Goal: Transaction & Acquisition: Purchase product/service

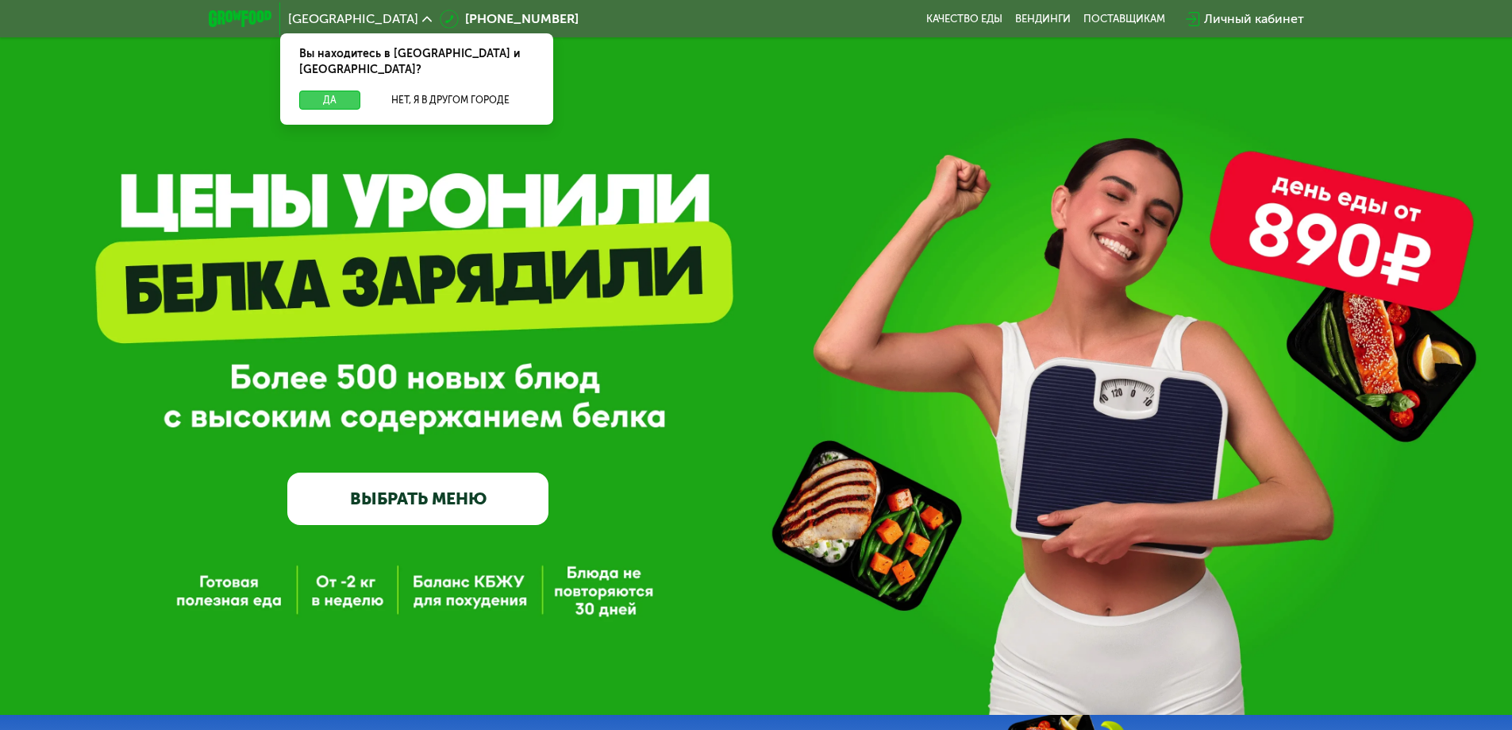
click at [340, 91] on button "Да" at bounding box center [329, 100] width 61 height 19
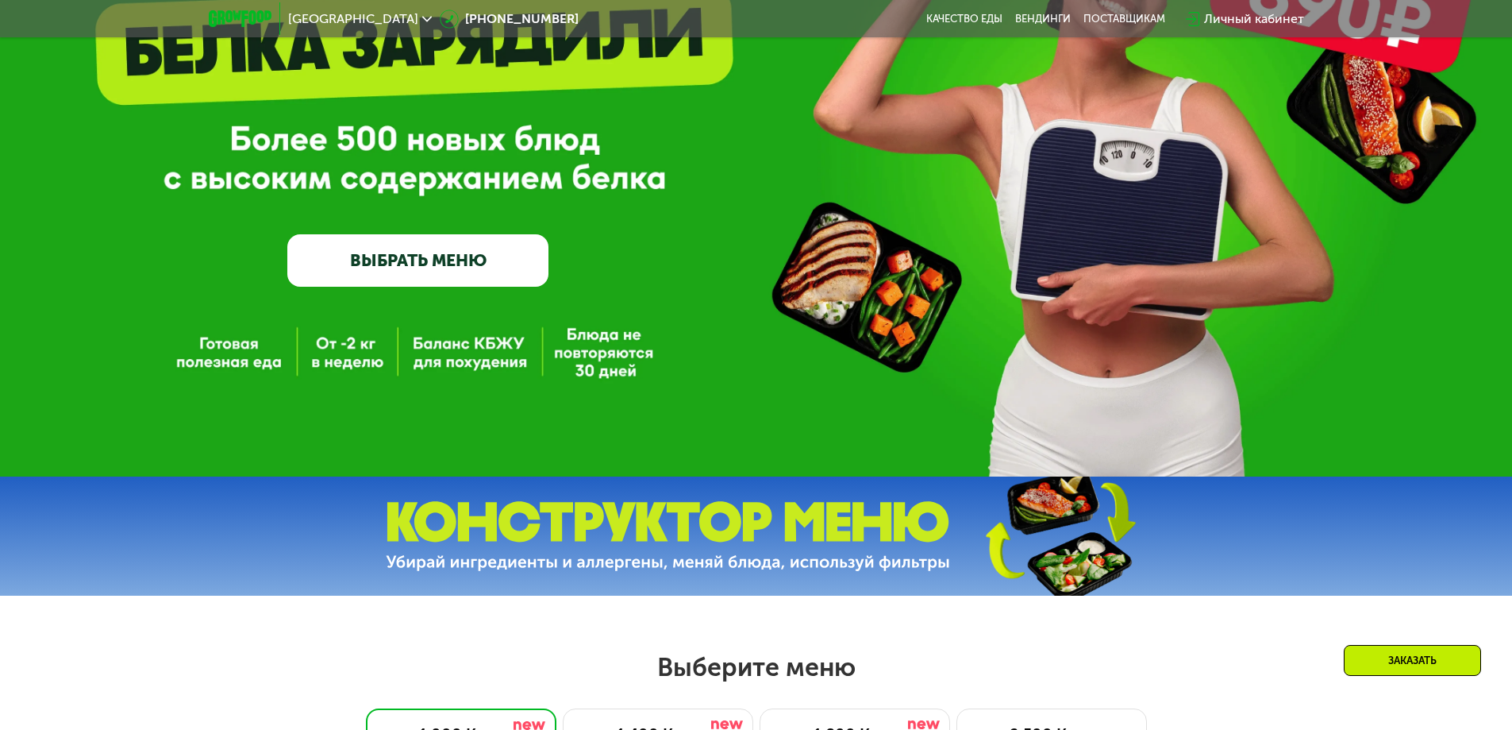
click at [444, 277] on link "ВЫБРАТЬ МЕНЮ" at bounding box center [417, 260] width 261 height 52
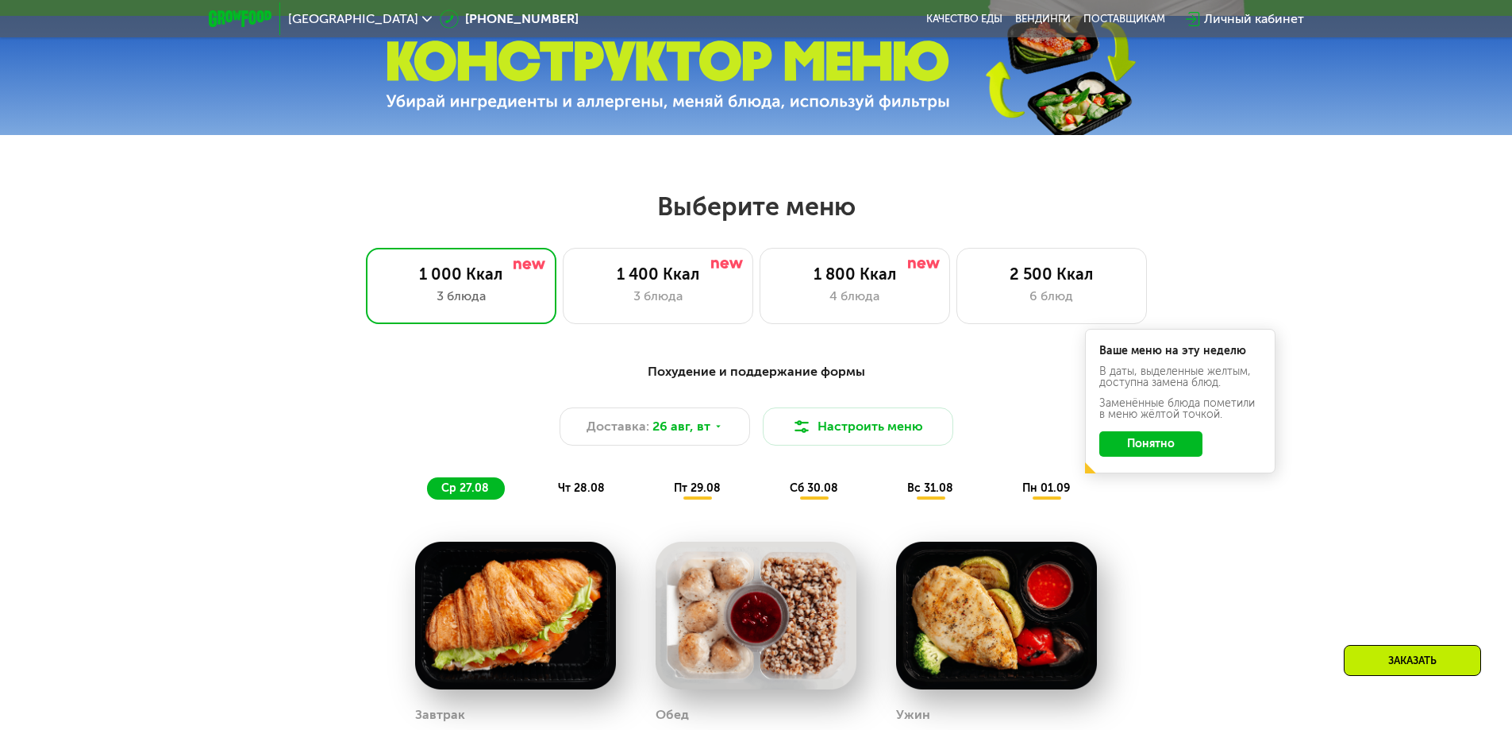
scroll to position [619, 0]
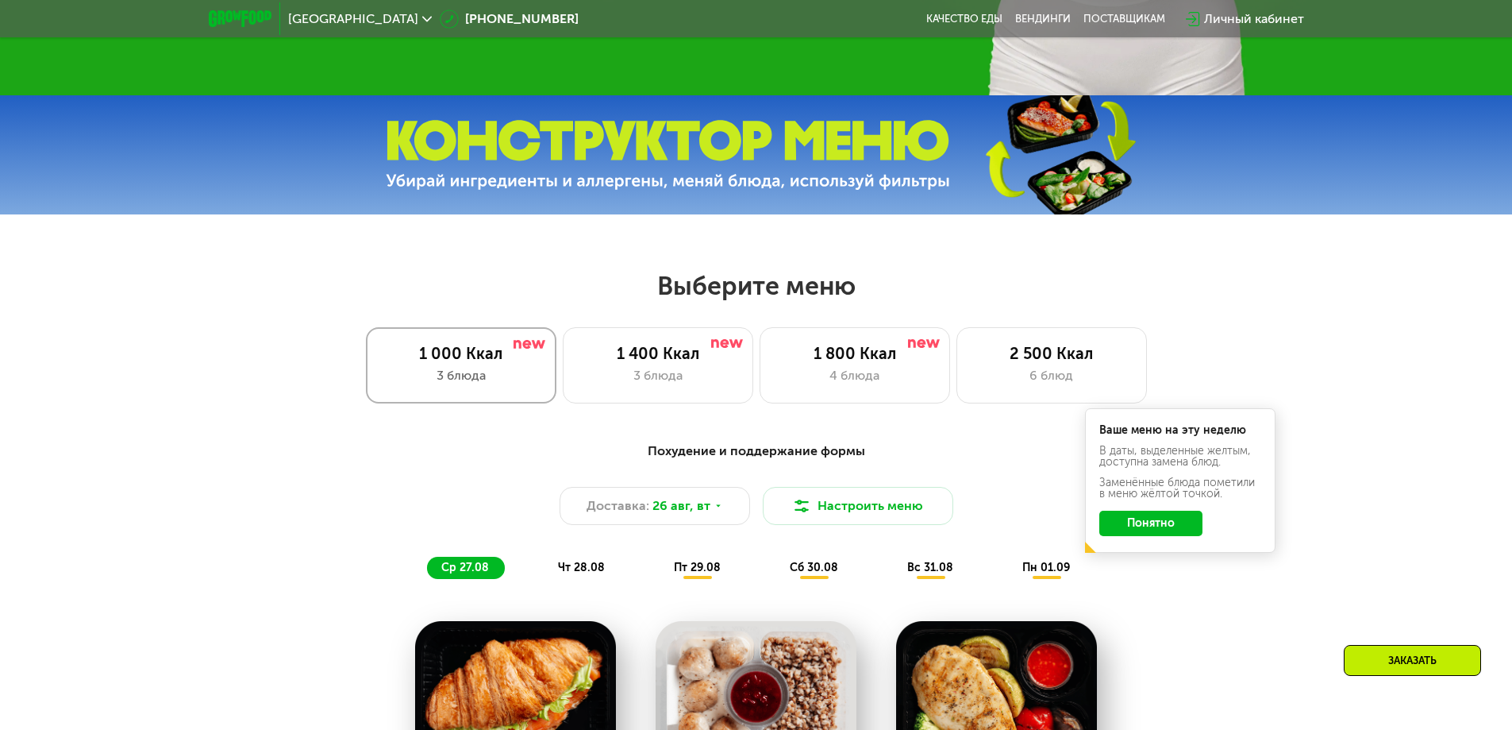
click at [471, 383] on div "3 блюда" at bounding box center [461, 375] width 157 height 19
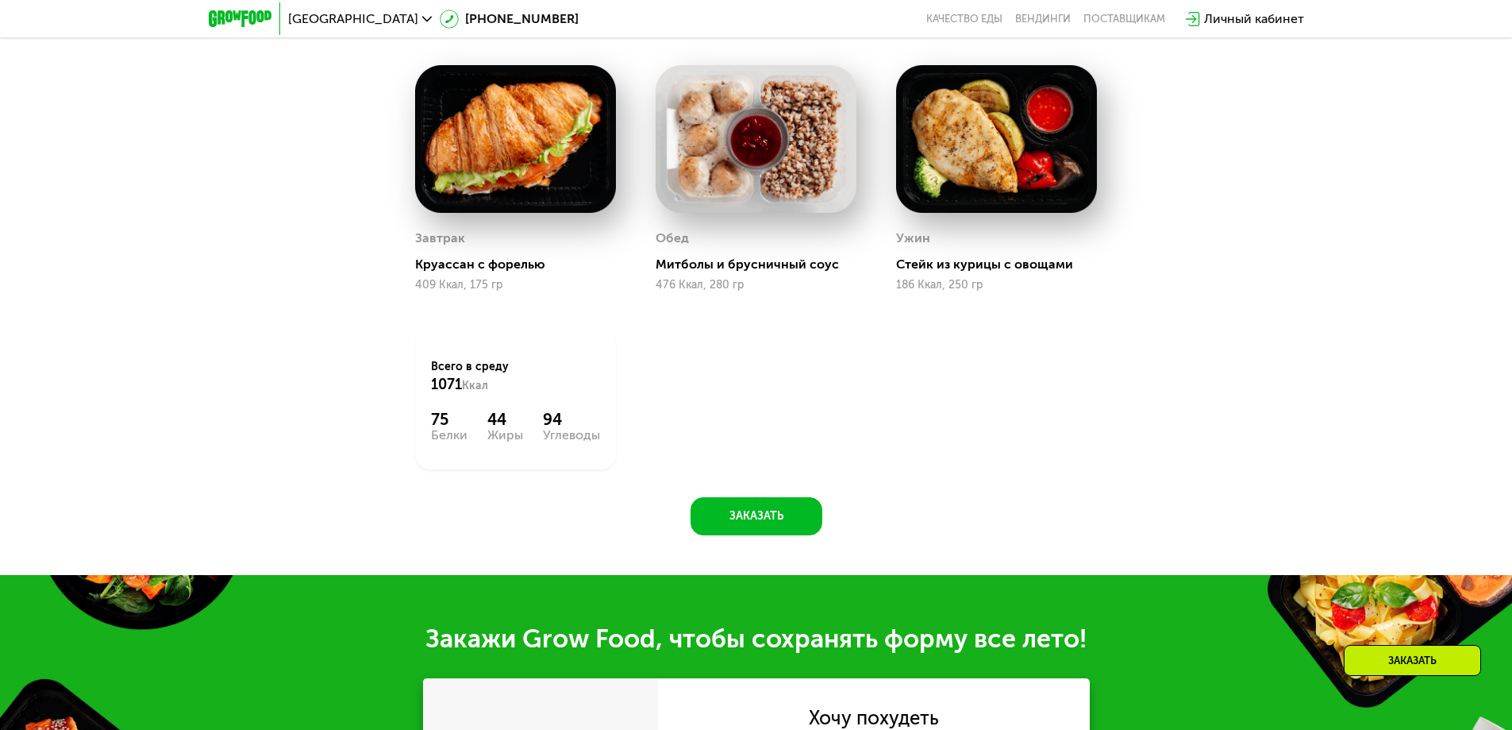
scroll to position [1096, 0]
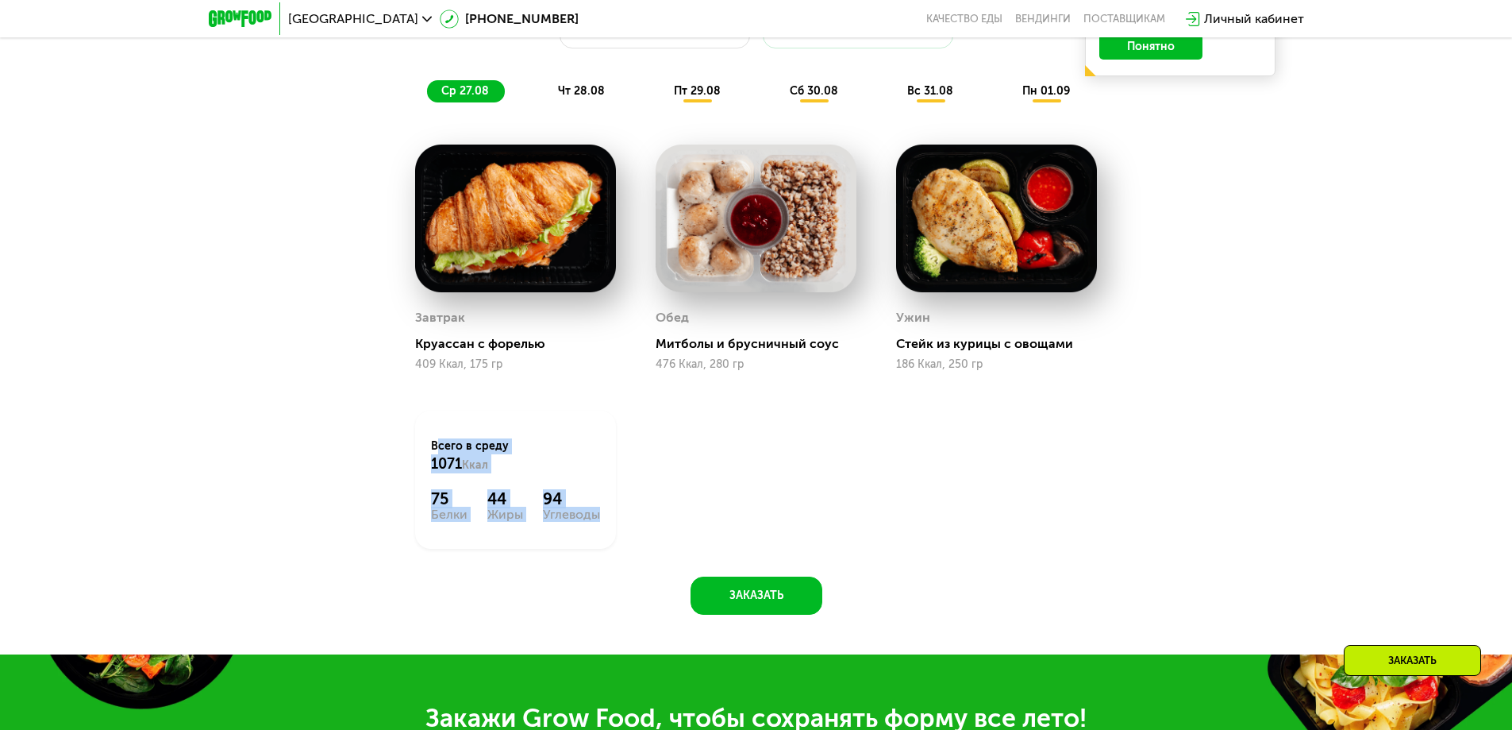
drag, startPoint x: 436, startPoint y: 445, endPoint x: 591, endPoint y: 522, distance: 173.3
click at [591, 522] on div "Всего в [DATE] 1071 Ккал 75 Белки 44 Жиры 94 Углеводы" at bounding box center [515, 479] width 201 height 138
click at [591, 521] on div "Углеводы" at bounding box center [571, 514] width 57 height 13
drag, startPoint x: 422, startPoint y: 514, endPoint x: 582, endPoint y: 529, distance: 160.3
click at [576, 526] on div "Всего в [DATE] 1071 Ккал 75 Белки 44 Жиры 94 Углеводы" at bounding box center [515, 479] width 201 height 138
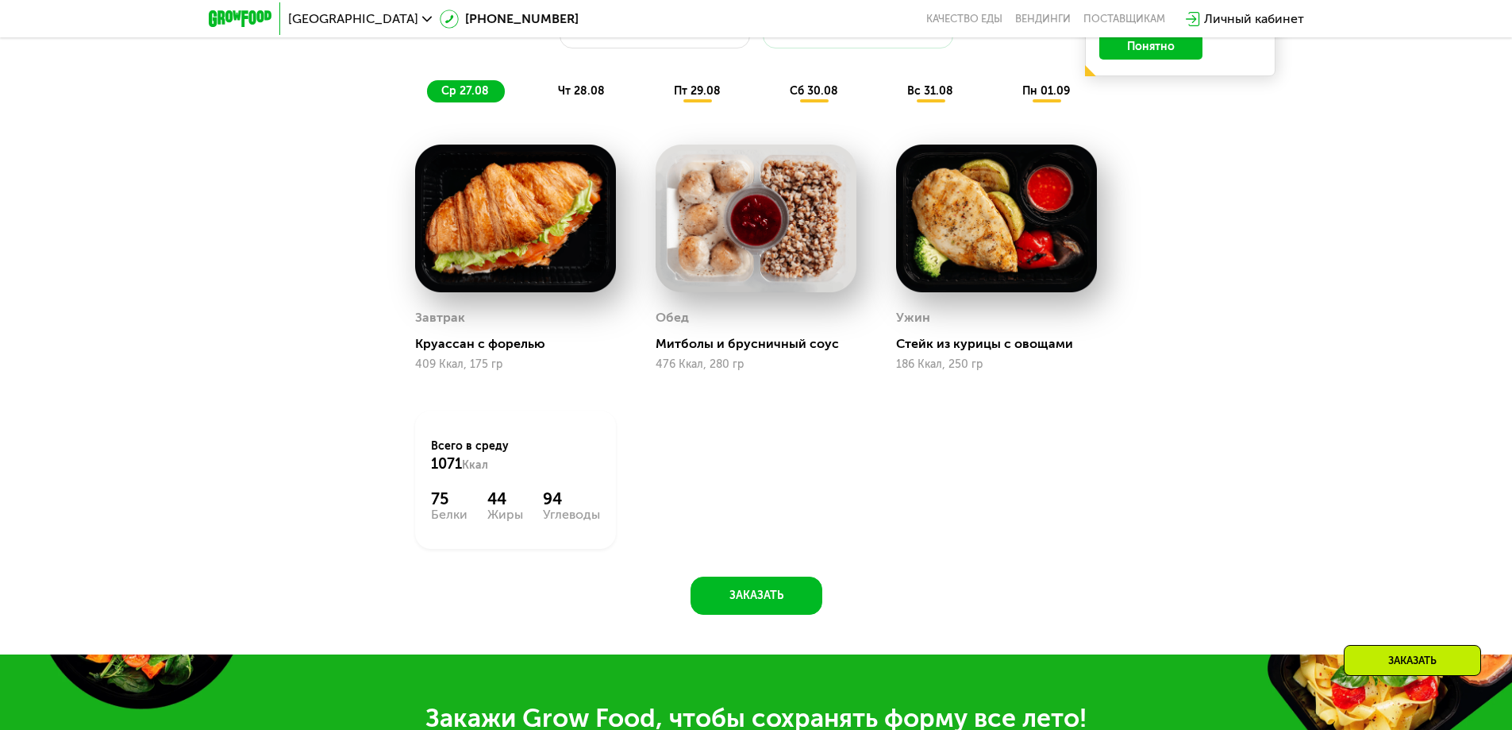
click at [582, 529] on div "Всего в [DATE] 1071 Ккал 75 Белки 44 Жиры 94 Углеводы" at bounding box center [515, 479] width 201 height 138
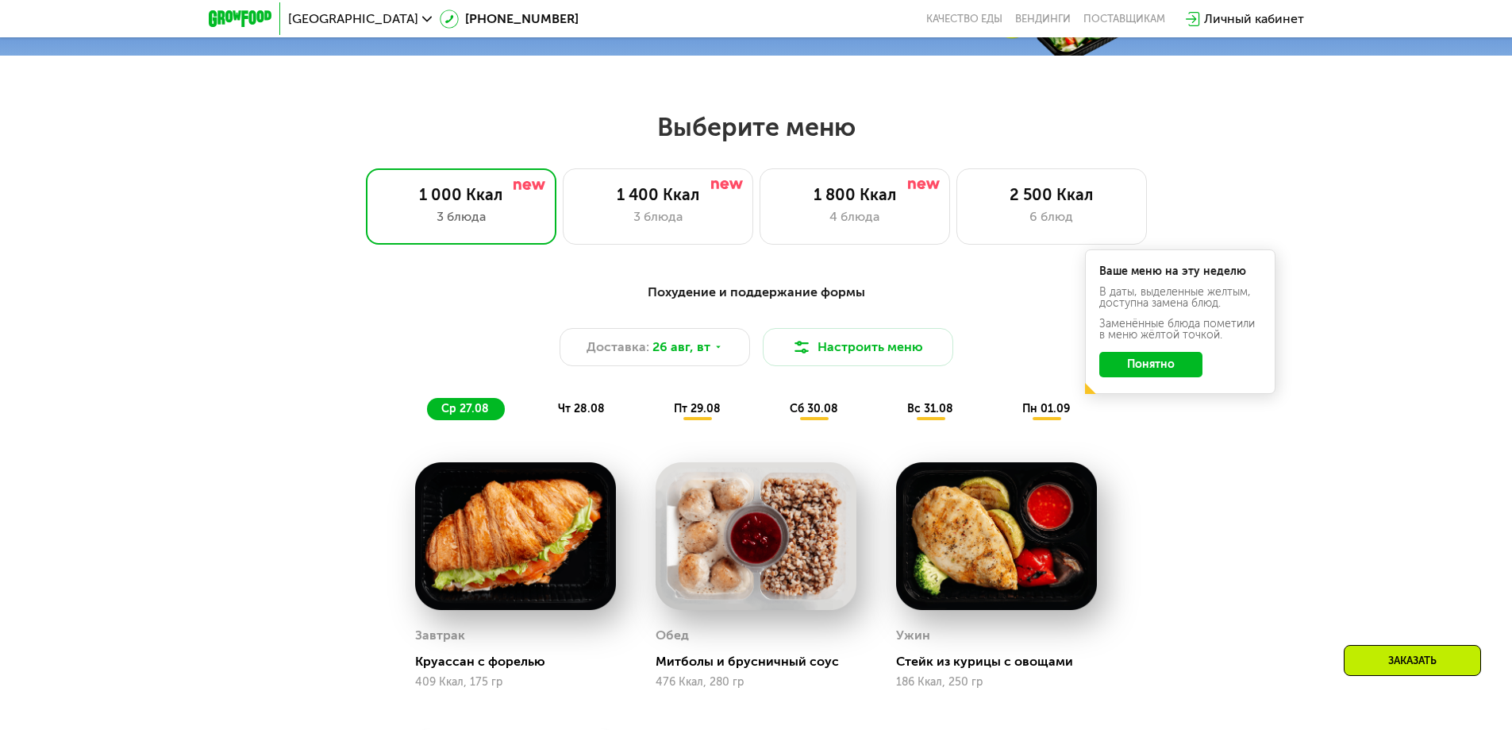
scroll to position [857, 0]
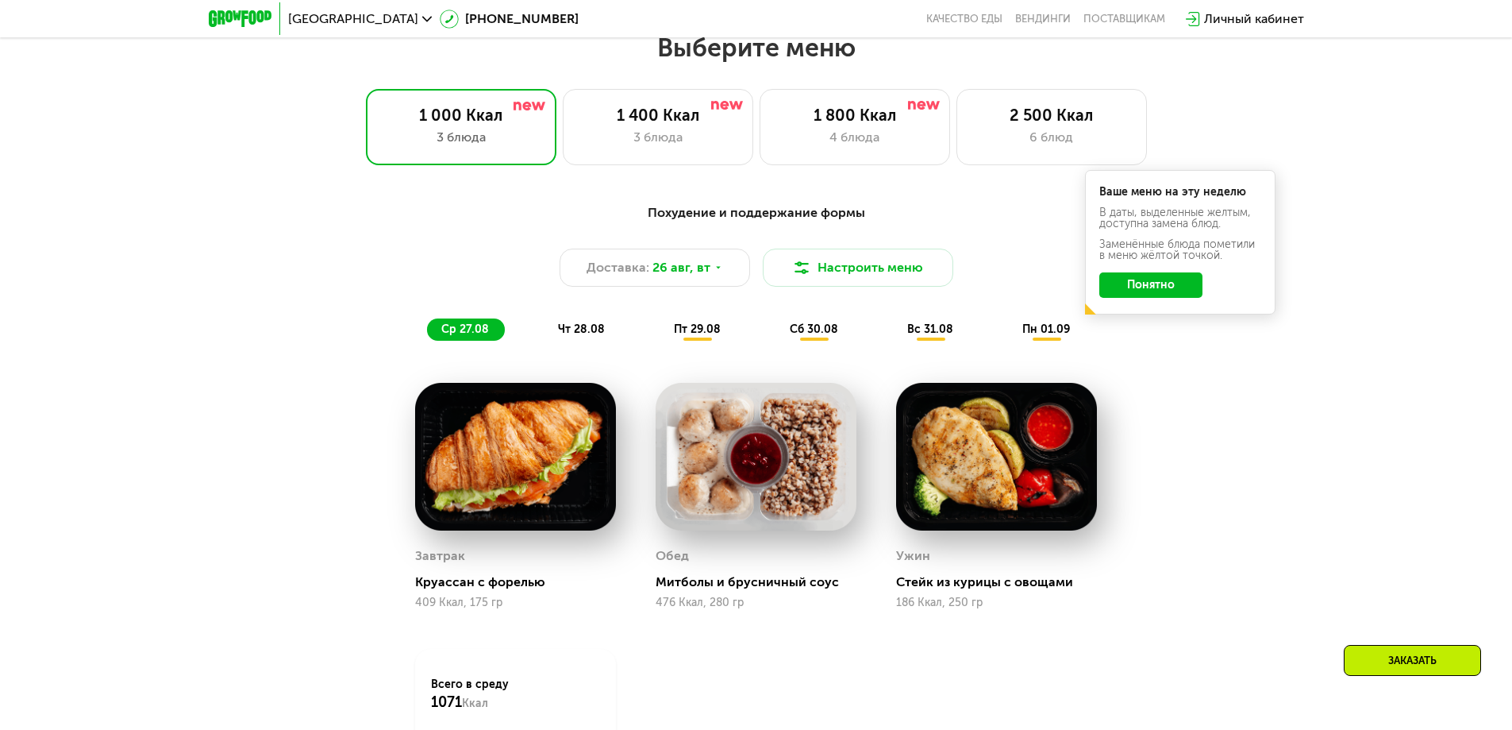
click at [1171, 298] on button "Понятно" at bounding box center [1151, 284] width 103 height 25
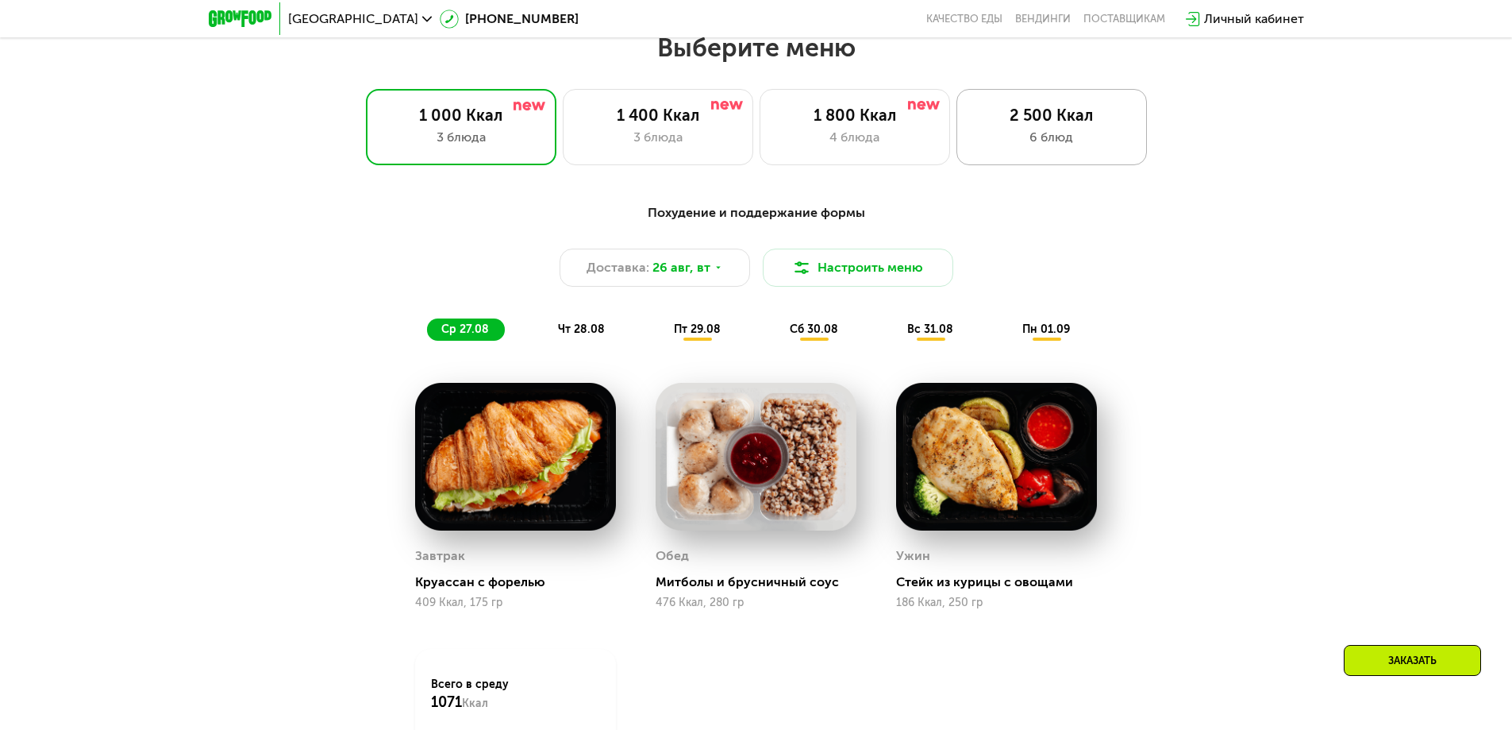
click at [1046, 114] on div "2 500 Ккал" at bounding box center [1051, 115] width 157 height 19
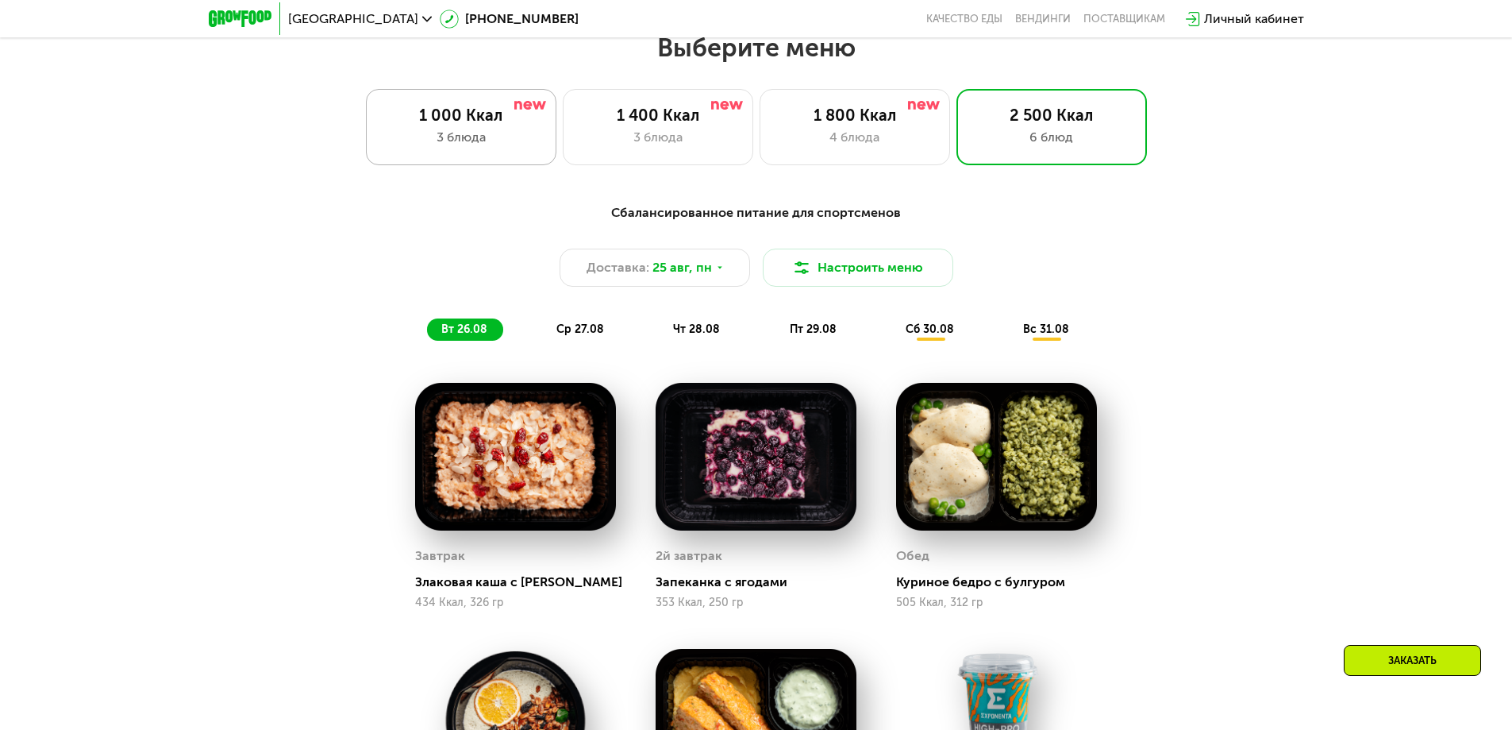
click at [563, 153] on div "1 000 Ккал 3 блюда" at bounding box center [658, 127] width 191 height 76
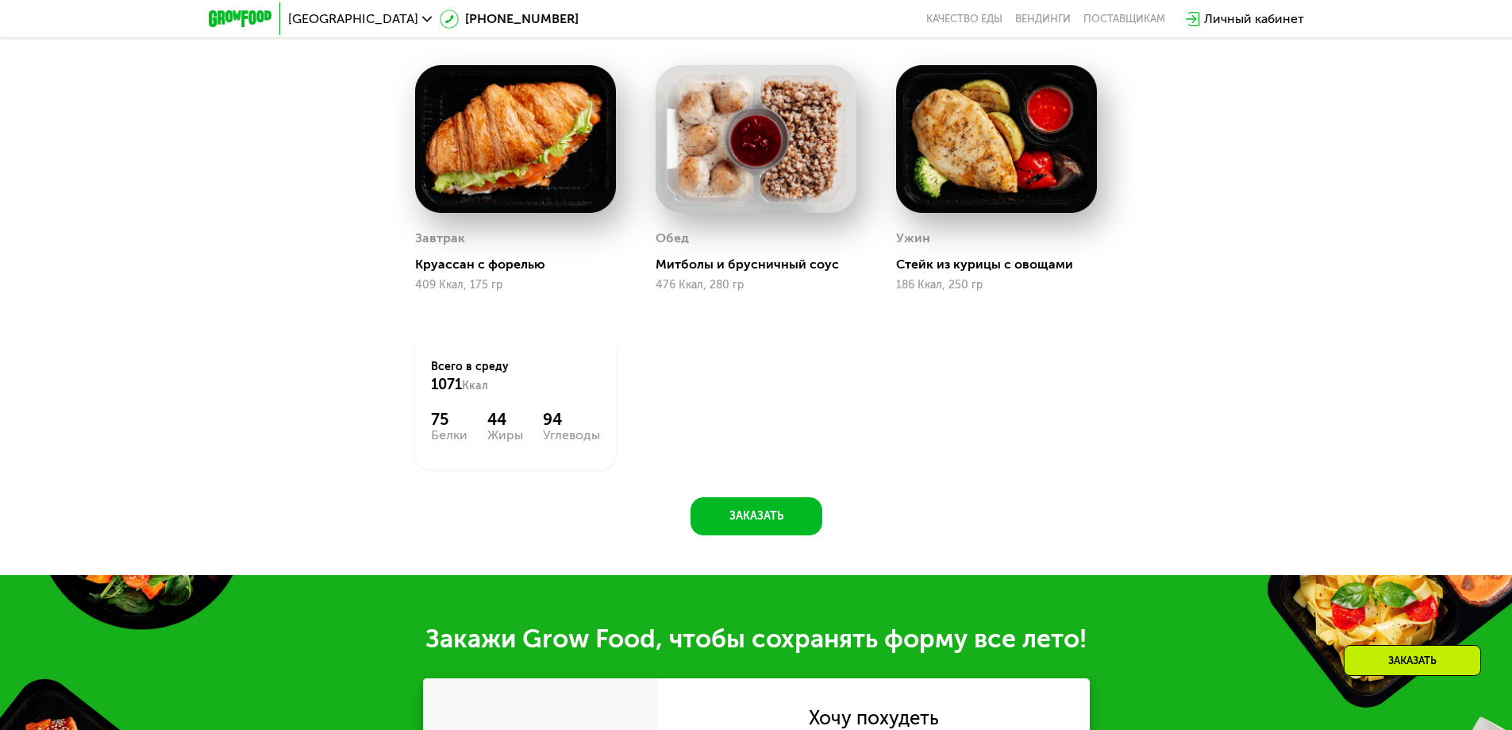
scroll to position [1492, 0]
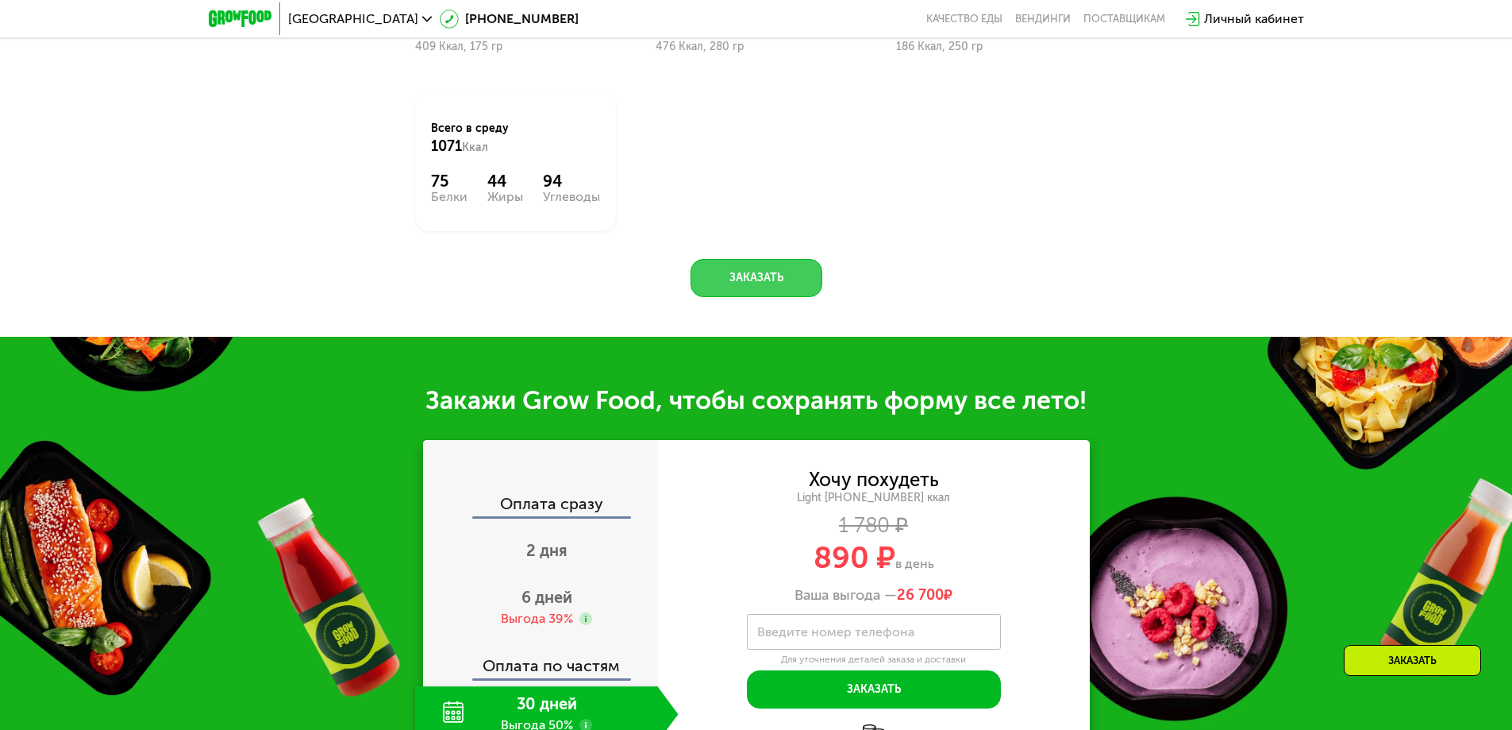
click at [772, 295] on button "Заказать" at bounding box center [757, 278] width 132 height 38
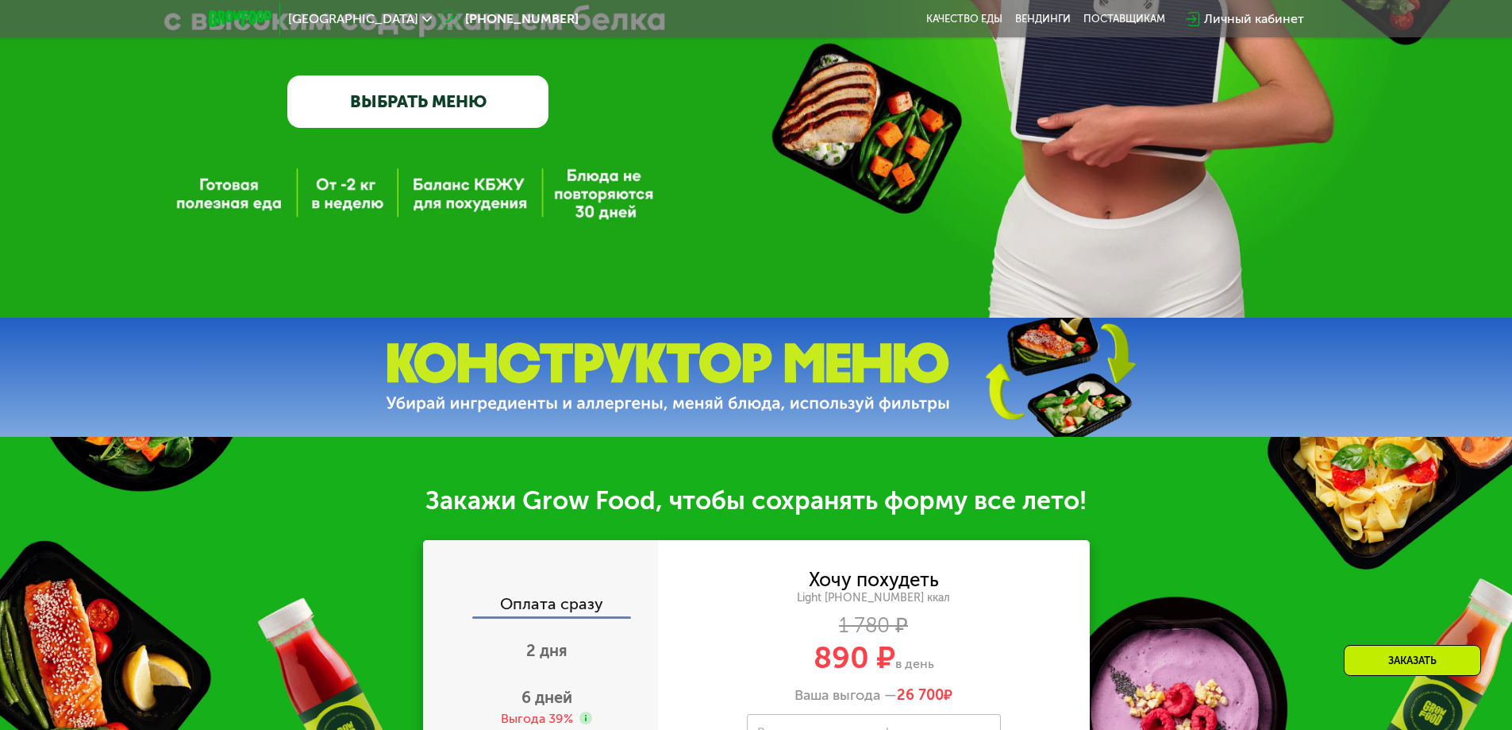
scroll to position [318, 0]
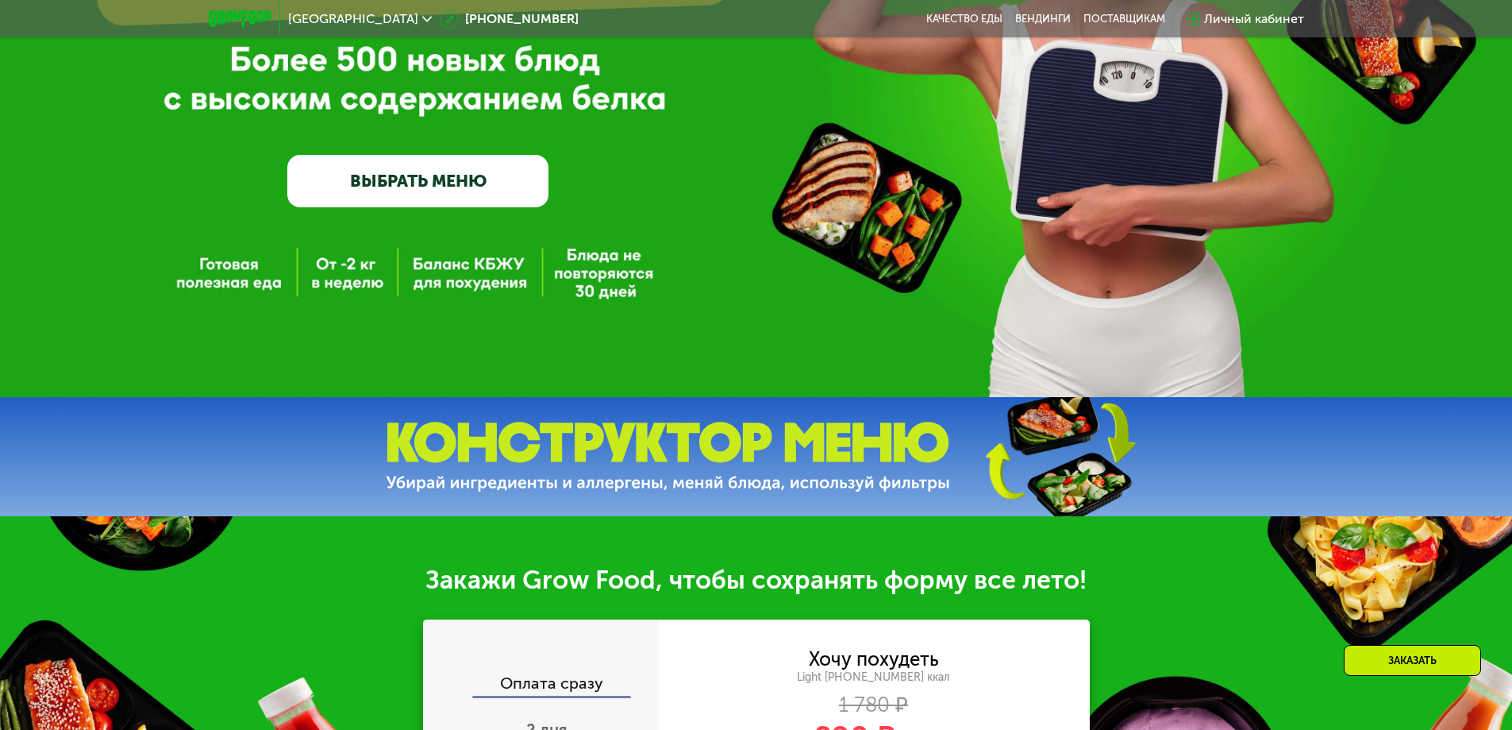
click at [416, 164] on link "ВЫБРАТЬ МЕНЮ" at bounding box center [417, 181] width 261 height 52
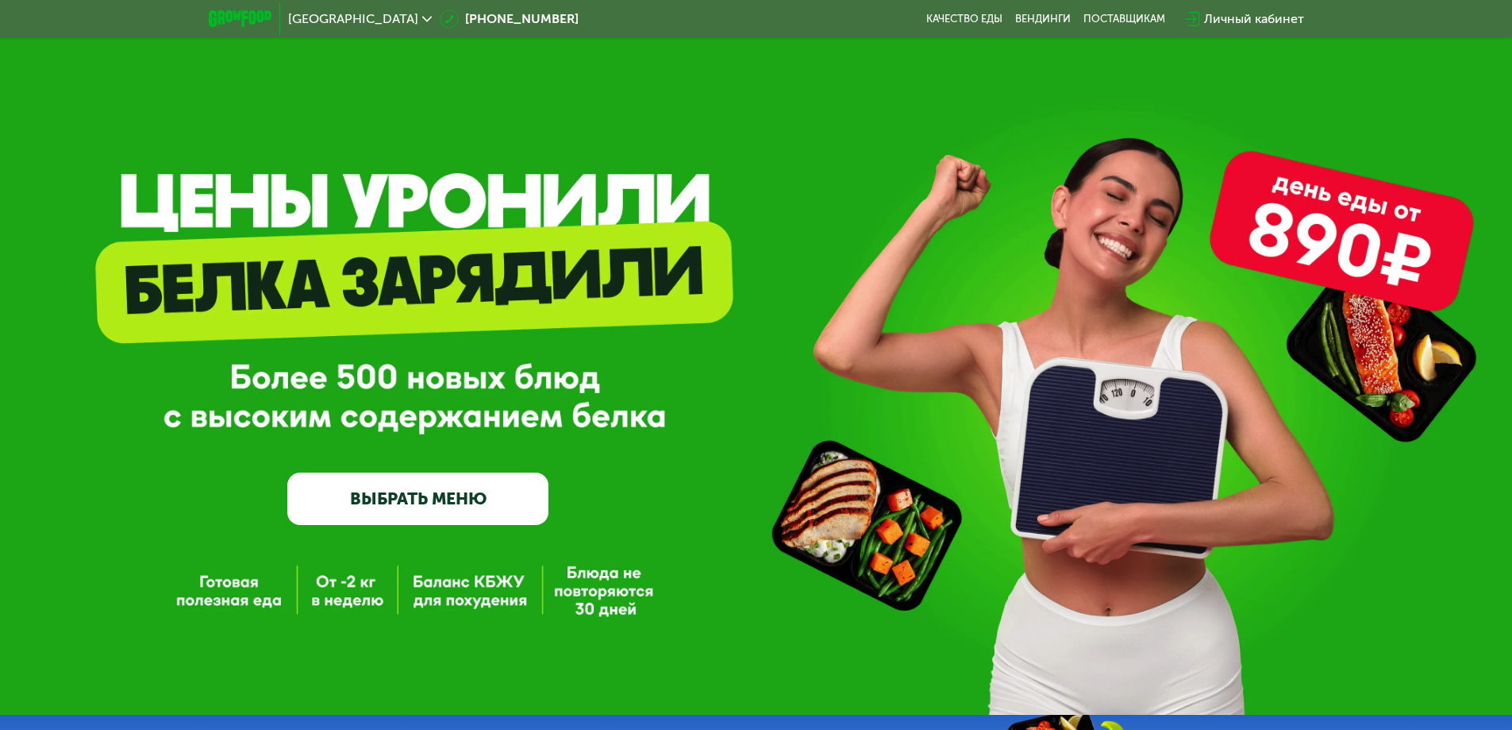
scroll to position [159, 0]
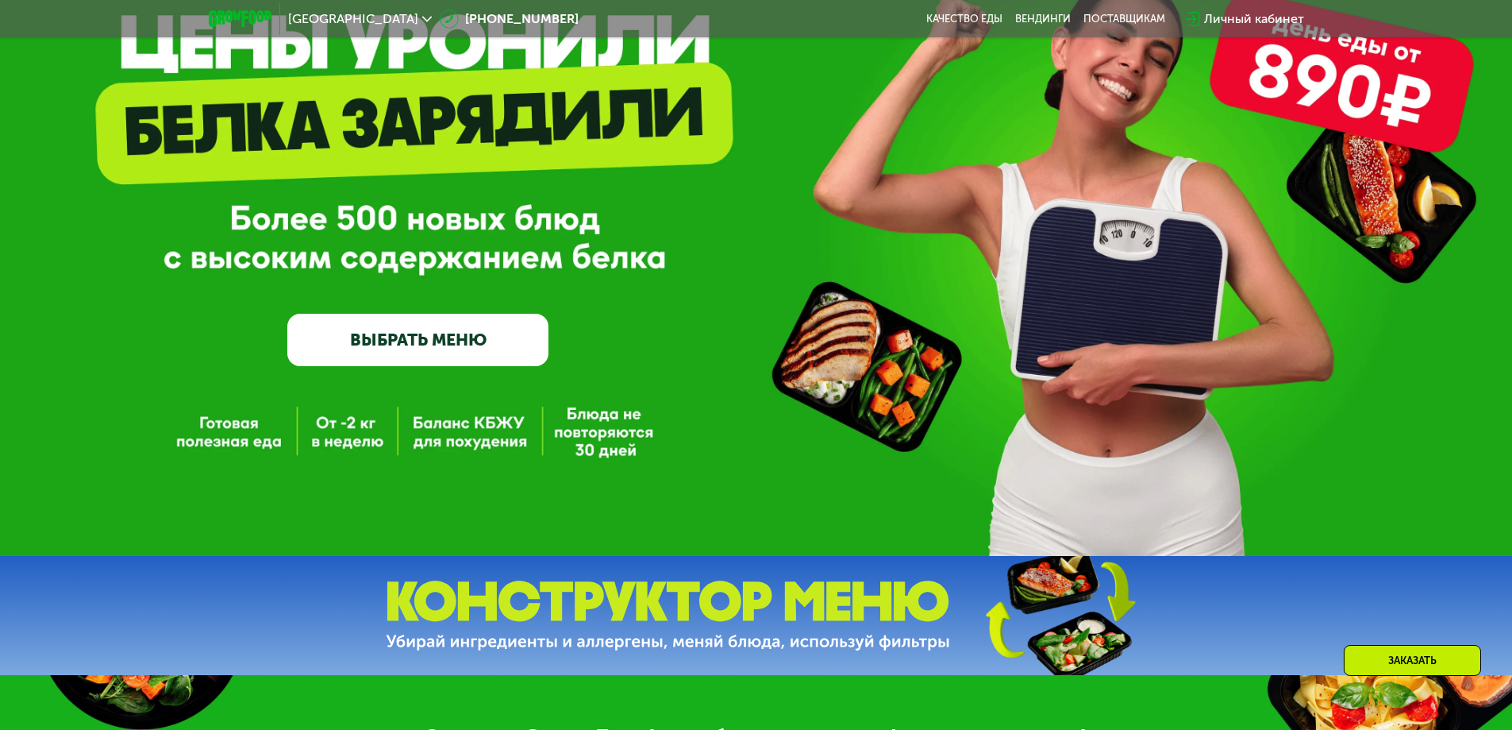
click at [511, 341] on link "ВЫБРАТЬ МЕНЮ" at bounding box center [417, 340] width 261 height 52
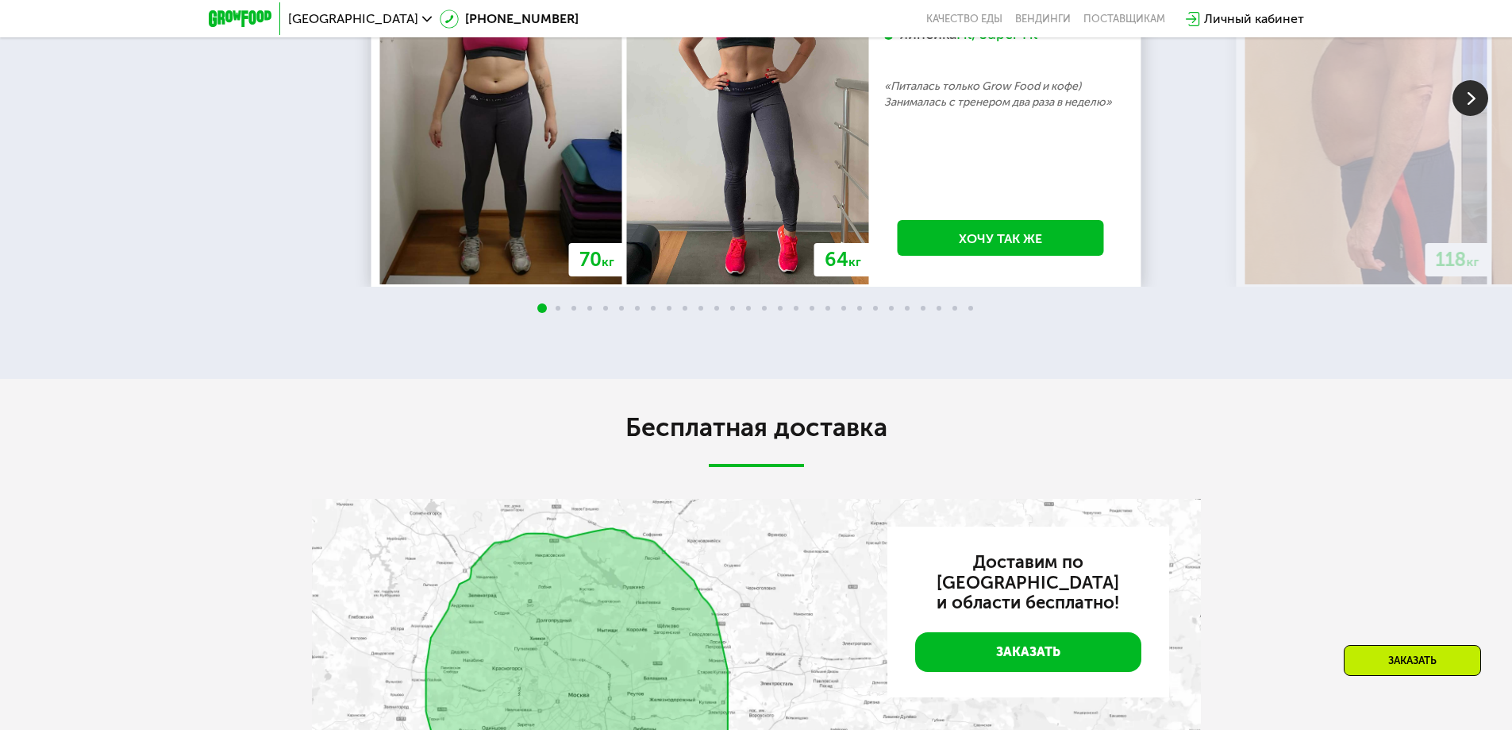
scroll to position [2064, 0]
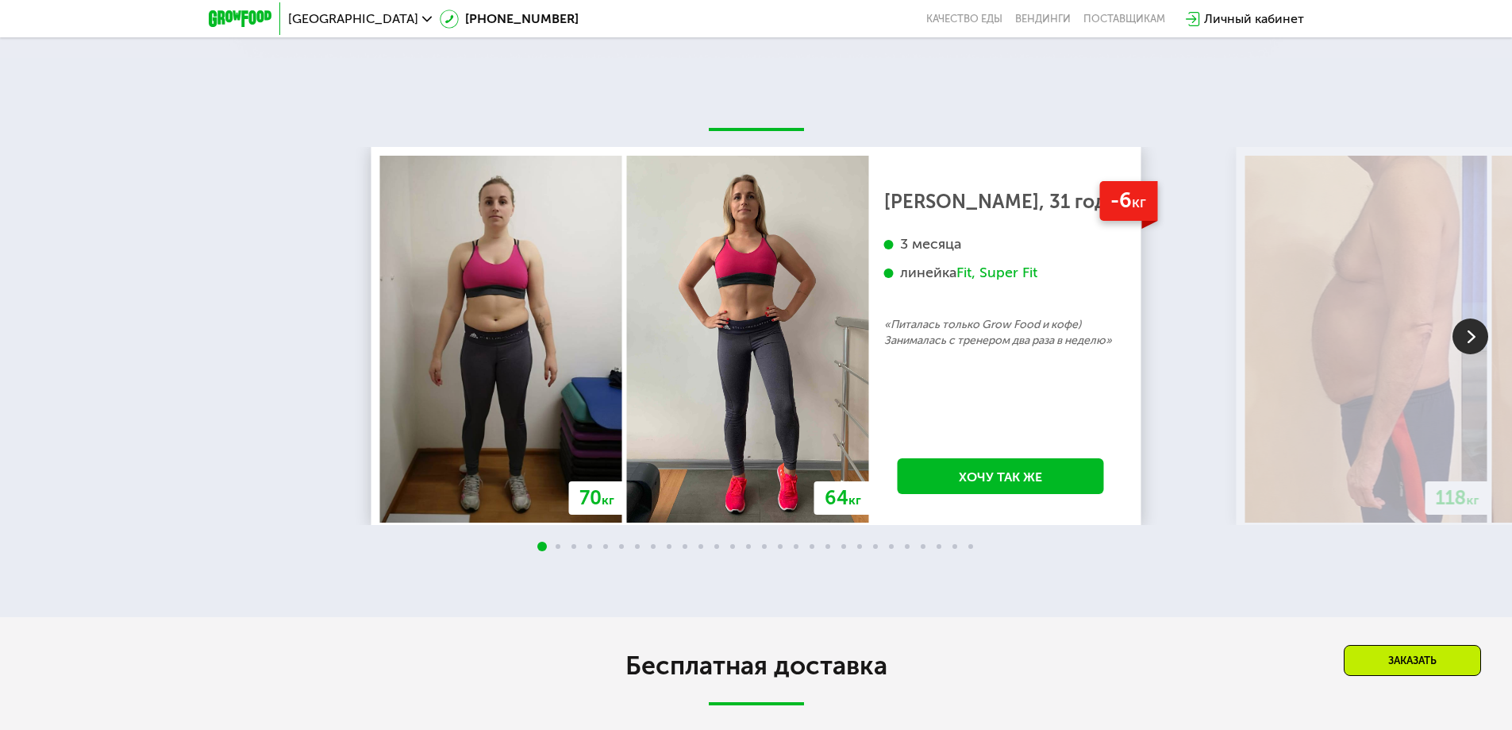
click at [884, 337] on p "«Питалась только Grow Food и кофе) Занималась с тренером два раза в неделю»" at bounding box center [1000, 333] width 233 height 32
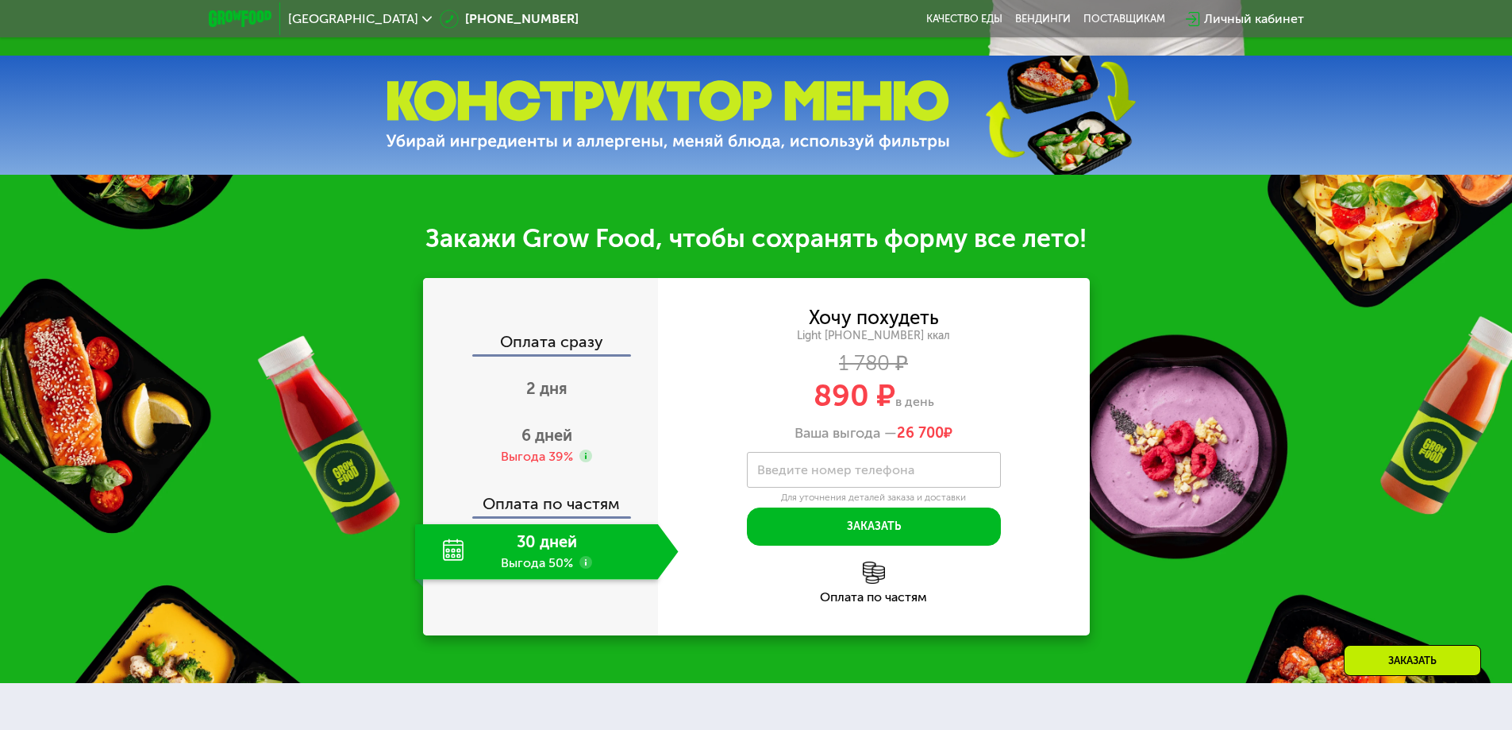
scroll to position [262, 0]
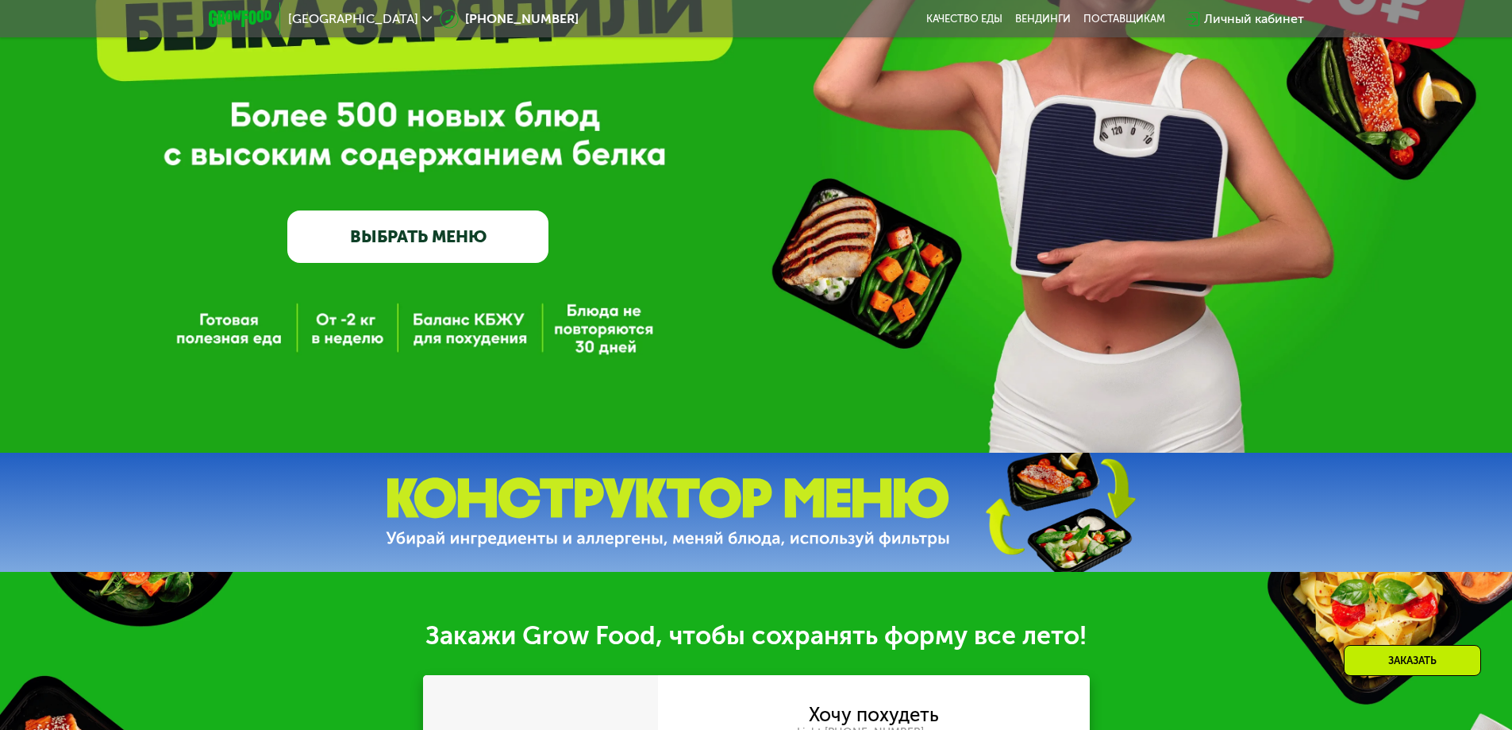
click at [499, 227] on link "ВЫБРАТЬ МЕНЮ" at bounding box center [417, 236] width 261 height 52
click at [447, 249] on link "ВЫБРАТЬ МЕНЮ" at bounding box center [417, 236] width 261 height 52
click at [391, 249] on link "ВЫБРАТЬ МЕНЮ" at bounding box center [417, 236] width 261 height 52
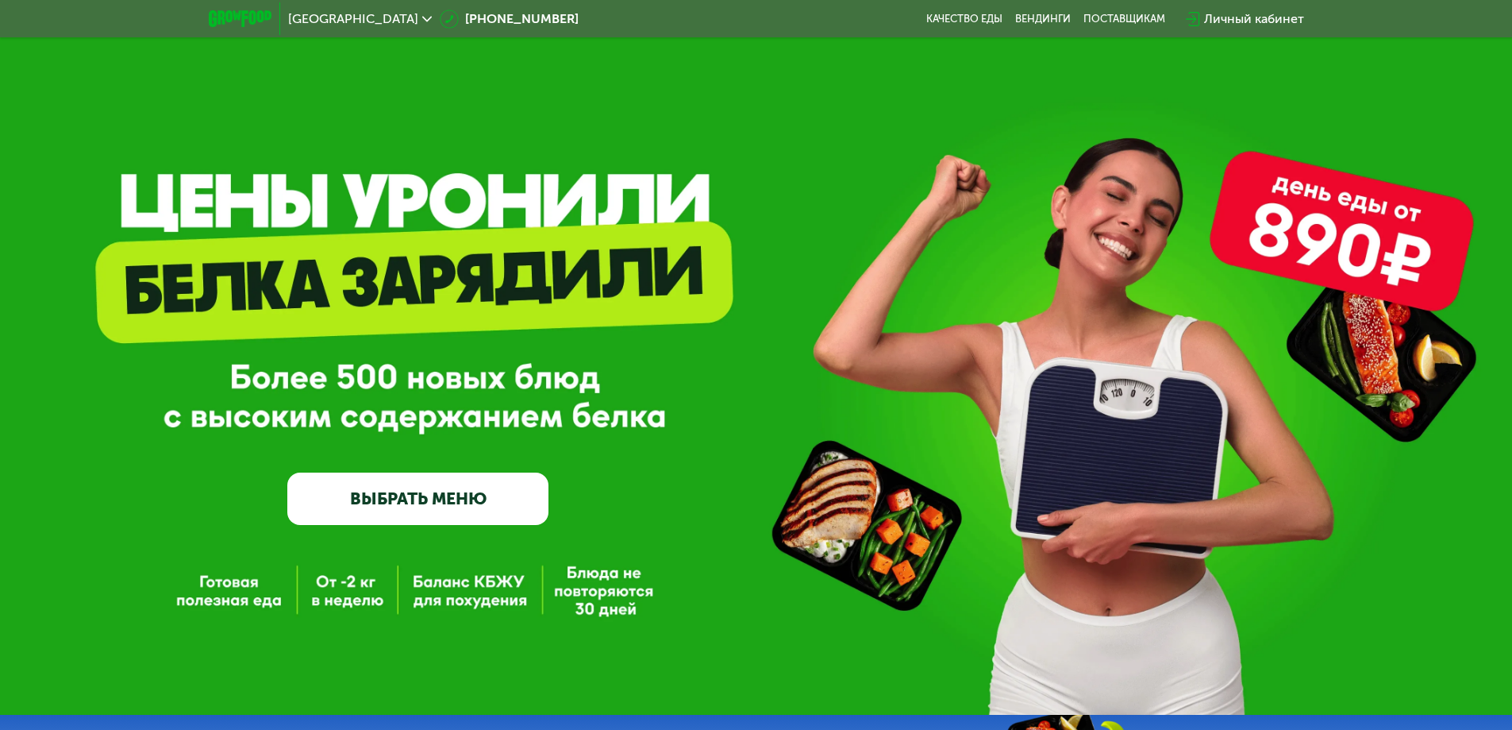
click at [382, 525] on link "ВЫБРАТЬ МЕНЮ" at bounding box center [417, 498] width 261 height 52
click at [382, 522] on link "ВЫБРАТЬ МЕНЮ" at bounding box center [417, 498] width 261 height 52
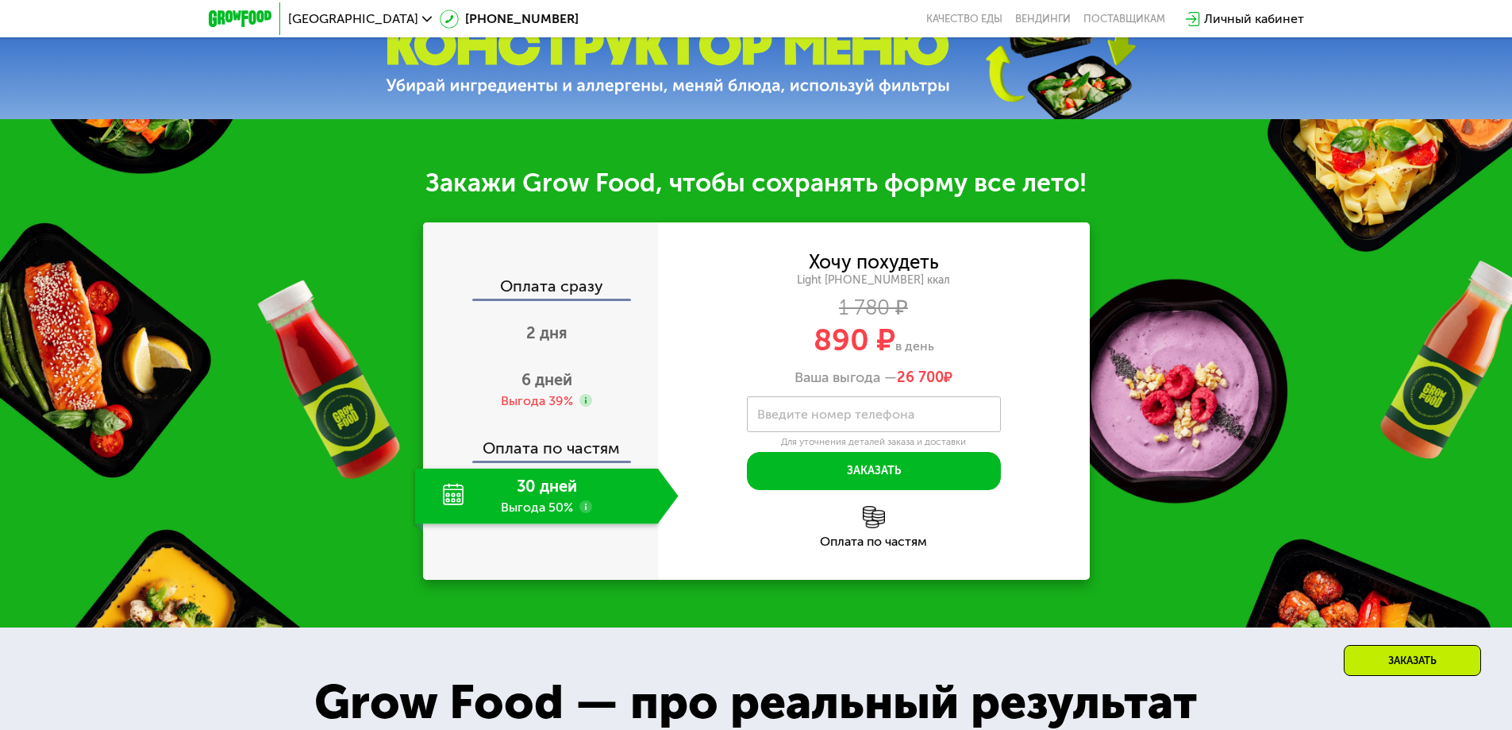
scroll to position [318, 0]
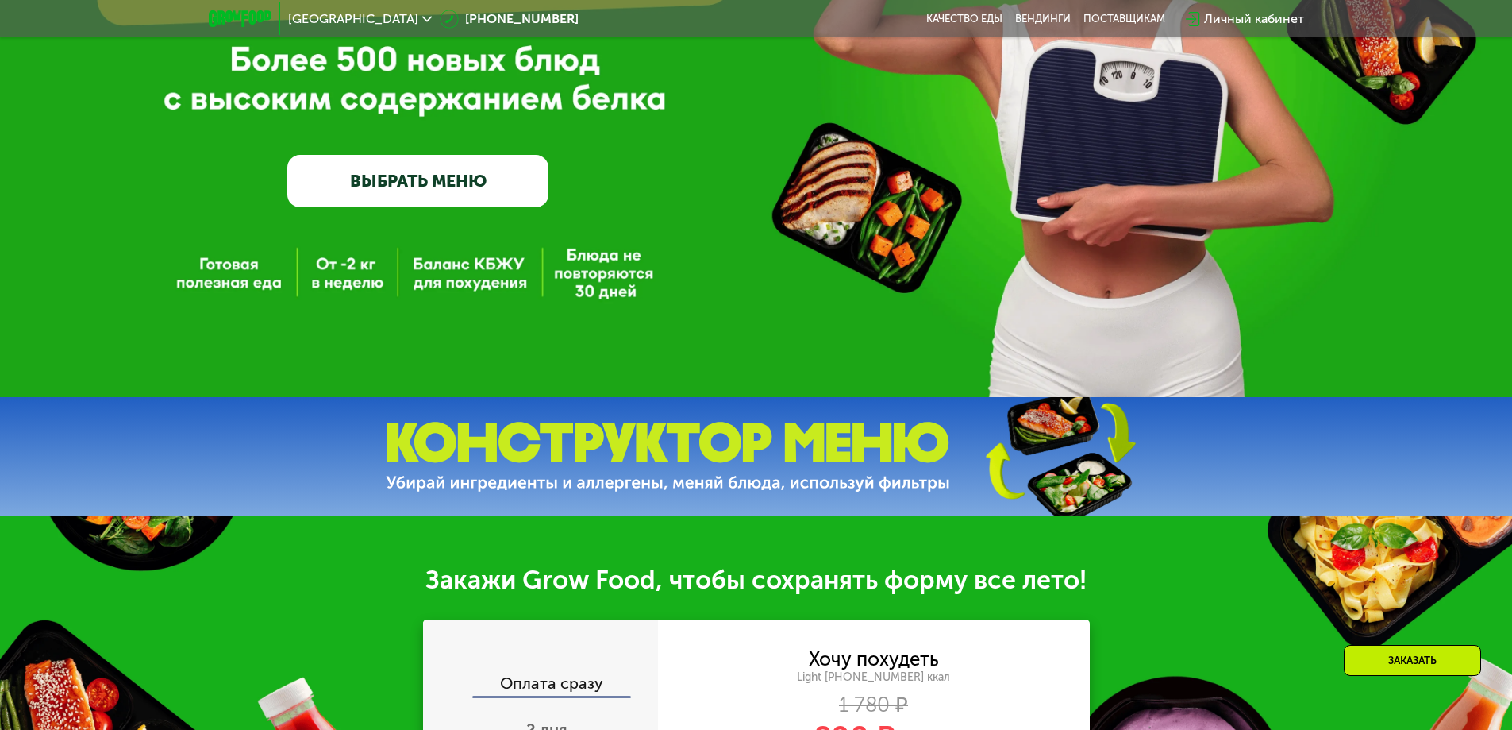
click at [452, 196] on link "ВЫБРАТЬ МЕНЮ" at bounding box center [417, 181] width 261 height 52
click at [443, 191] on link "ВЫБРАТЬ МЕНЮ" at bounding box center [417, 181] width 261 height 52
click at [443, 190] on link "ВЫБРАТЬ МЕНЮ" at bounding box center [417, 181] width 261 height 52
click at [416, 163] on link "ВЫБРАТЬ МЕНЮ" at bounding box center [417, 181] width 261 height 52
click at [426, 186] on link "ВЫБРАТЬ МЕНЮ" at bounding box center [417, 181] width 261 height 52
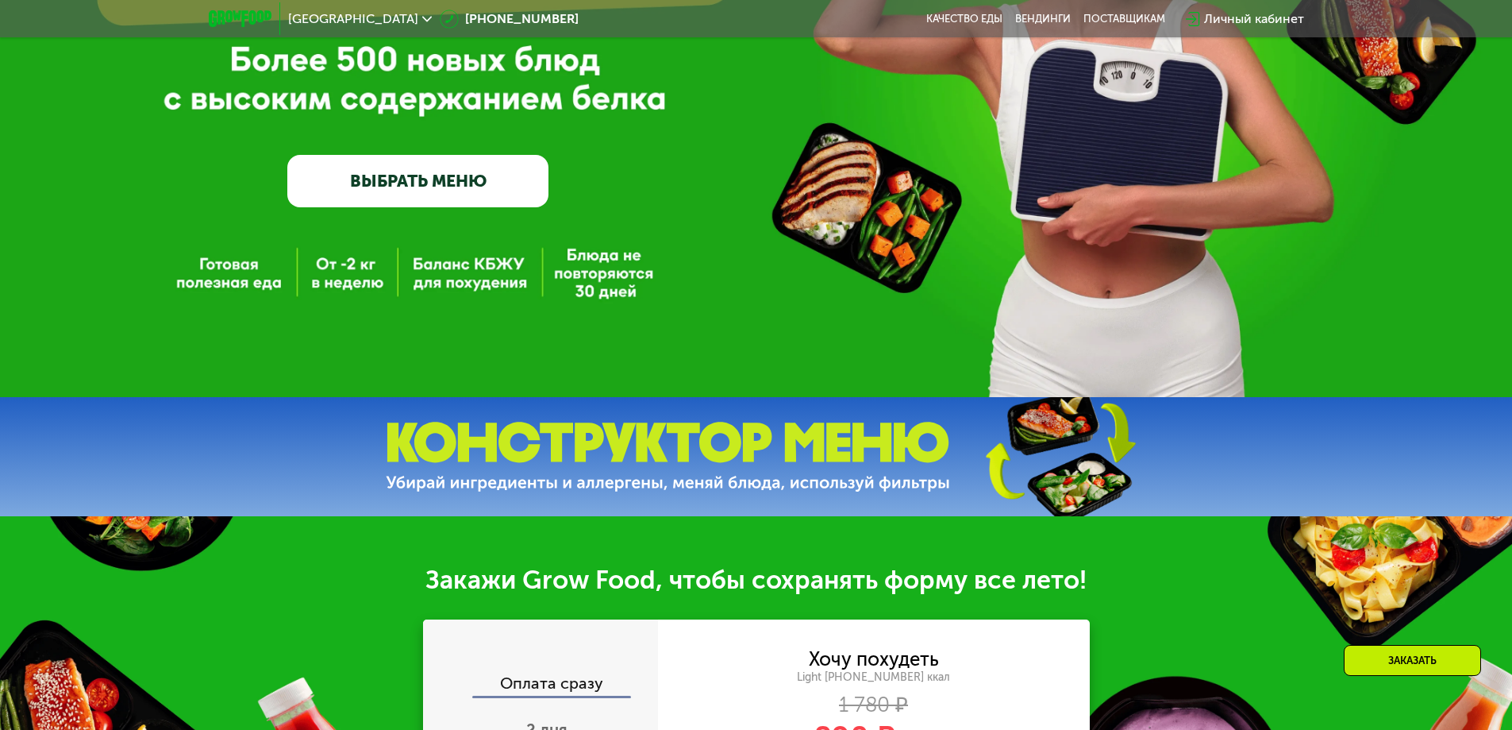
click at [426, 186] on link "ВЫБРАТЬ МЕНЮ" at bounding box center [417, 181] width 261 height 52
click at [557, 289] on div "GrowFood — доставка правильного питания ВЫБРАТЬ МЕНЮ" at bounding box center [756, 39] width 1512 height 714
click at [326, 275] on div "GrowFood — доставка правильного питания ВЫБРАТЬ МЕНЮ" at bounding box center [756, 39] width 1512 height 714
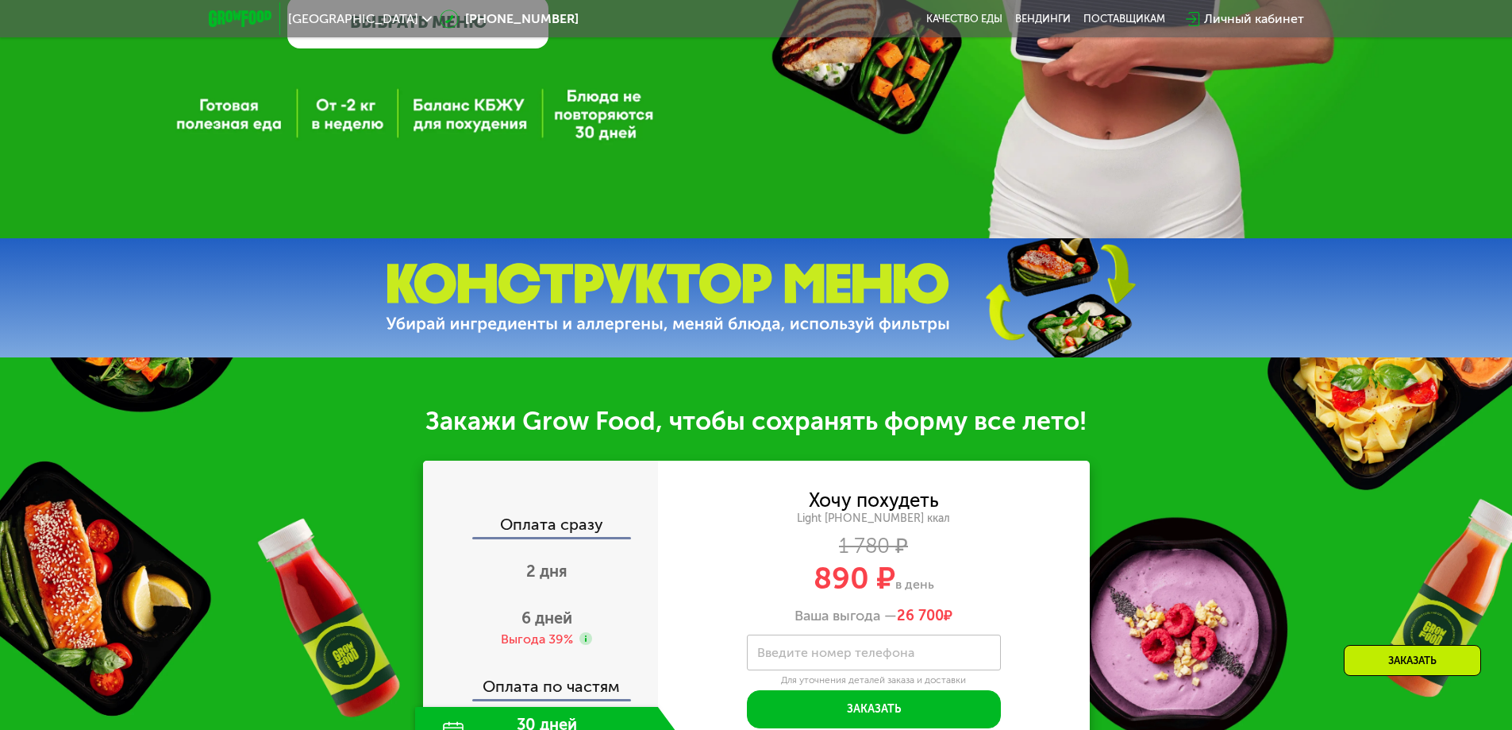
scroll to position [794, 0]
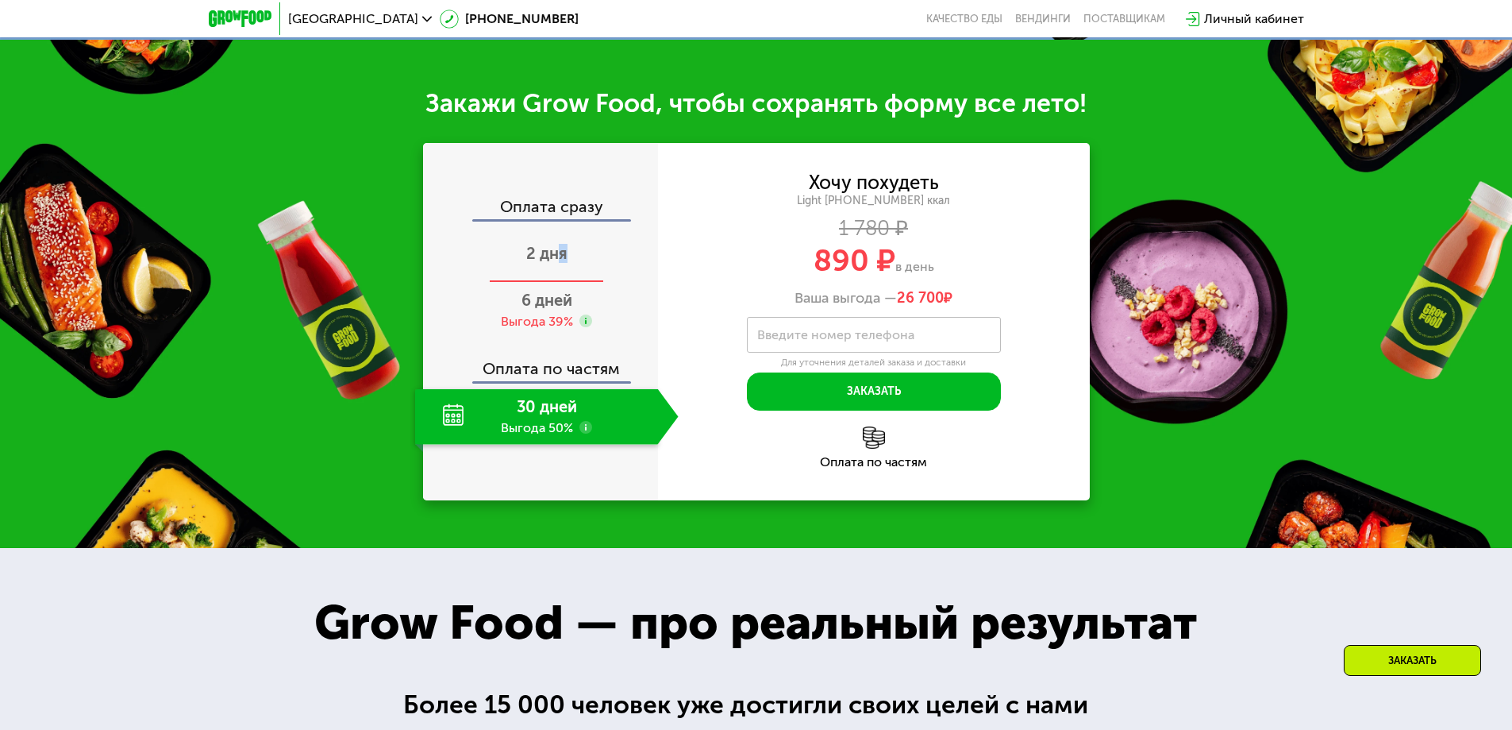
click at [563, 272] on div "2 дня" at bounding box center [547, 255] width 264 height 56
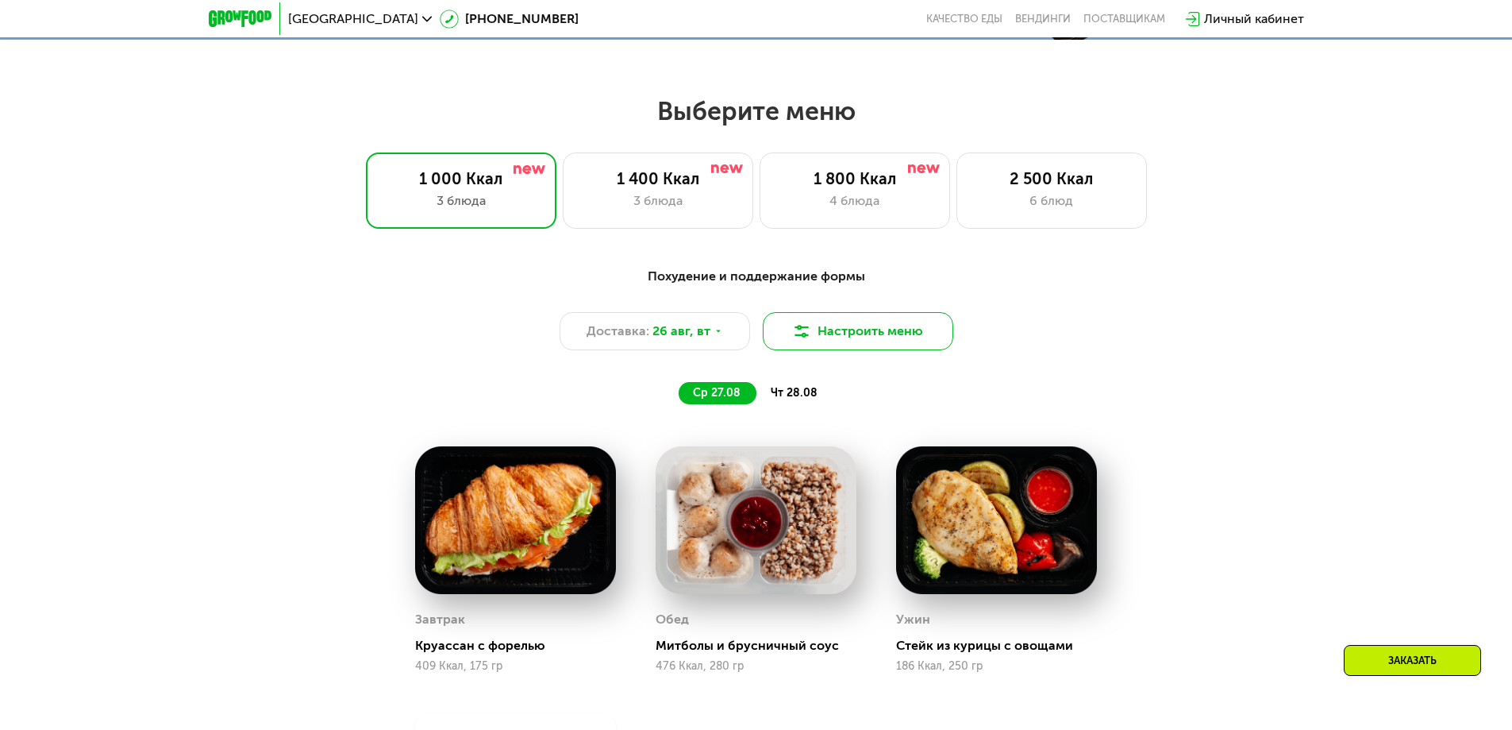
click at [807, 341] on img at bounding box center [801, 331] width 19 height 19
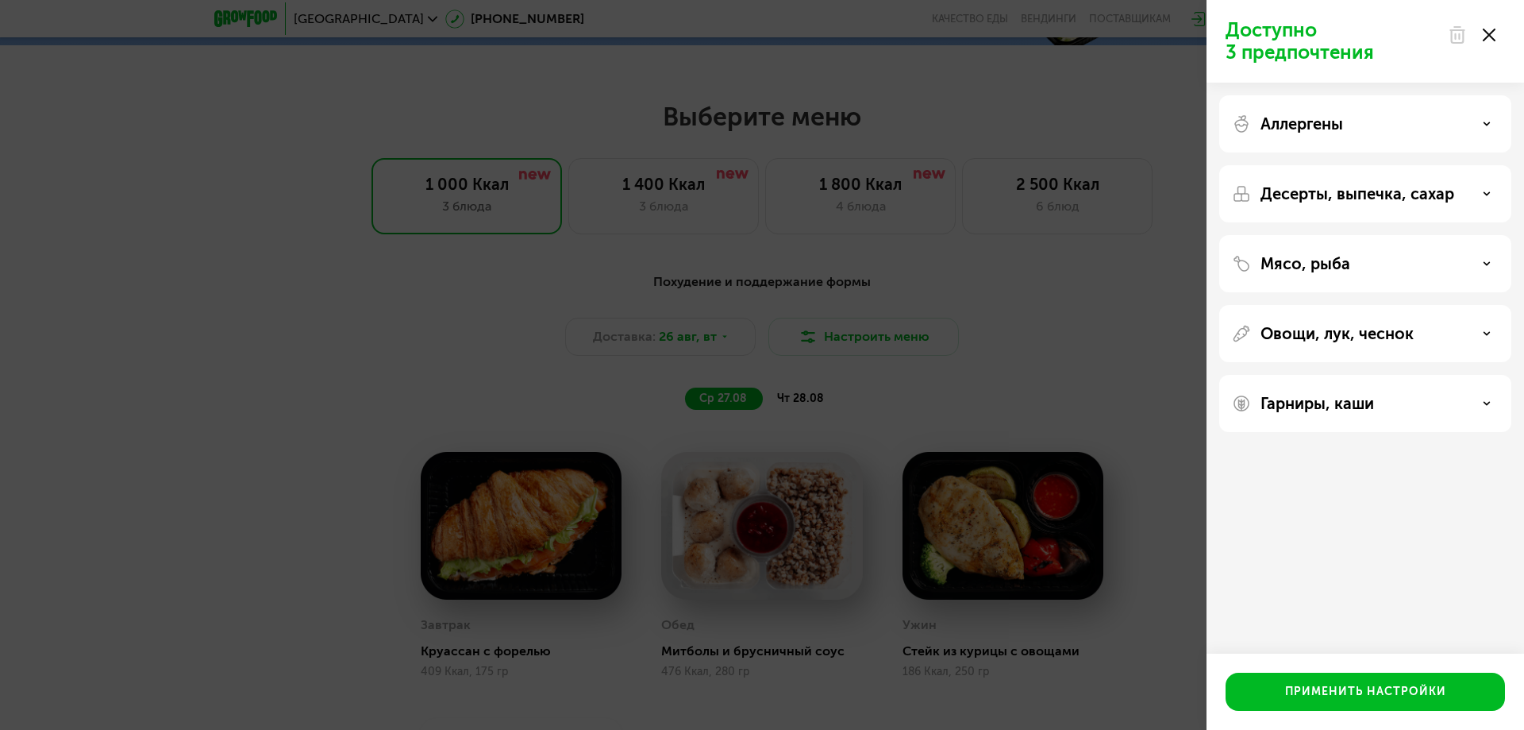
click at [1496, 33] on div at bounding box center [1471, 35] width 67 height 32
click at [1493, 35] on icon at bounding box center [1489, 35] width 13 height 13
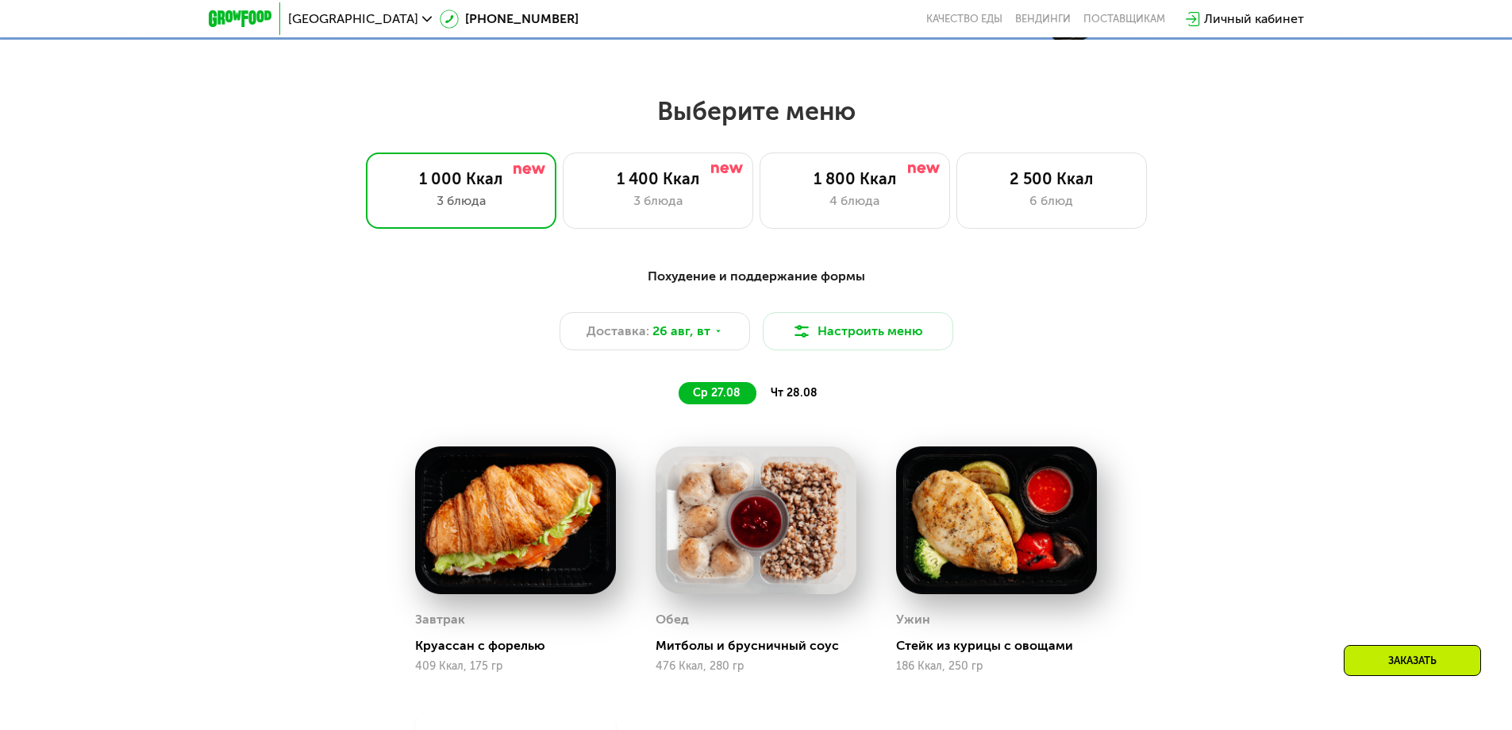
scroll to position [1191, 0]
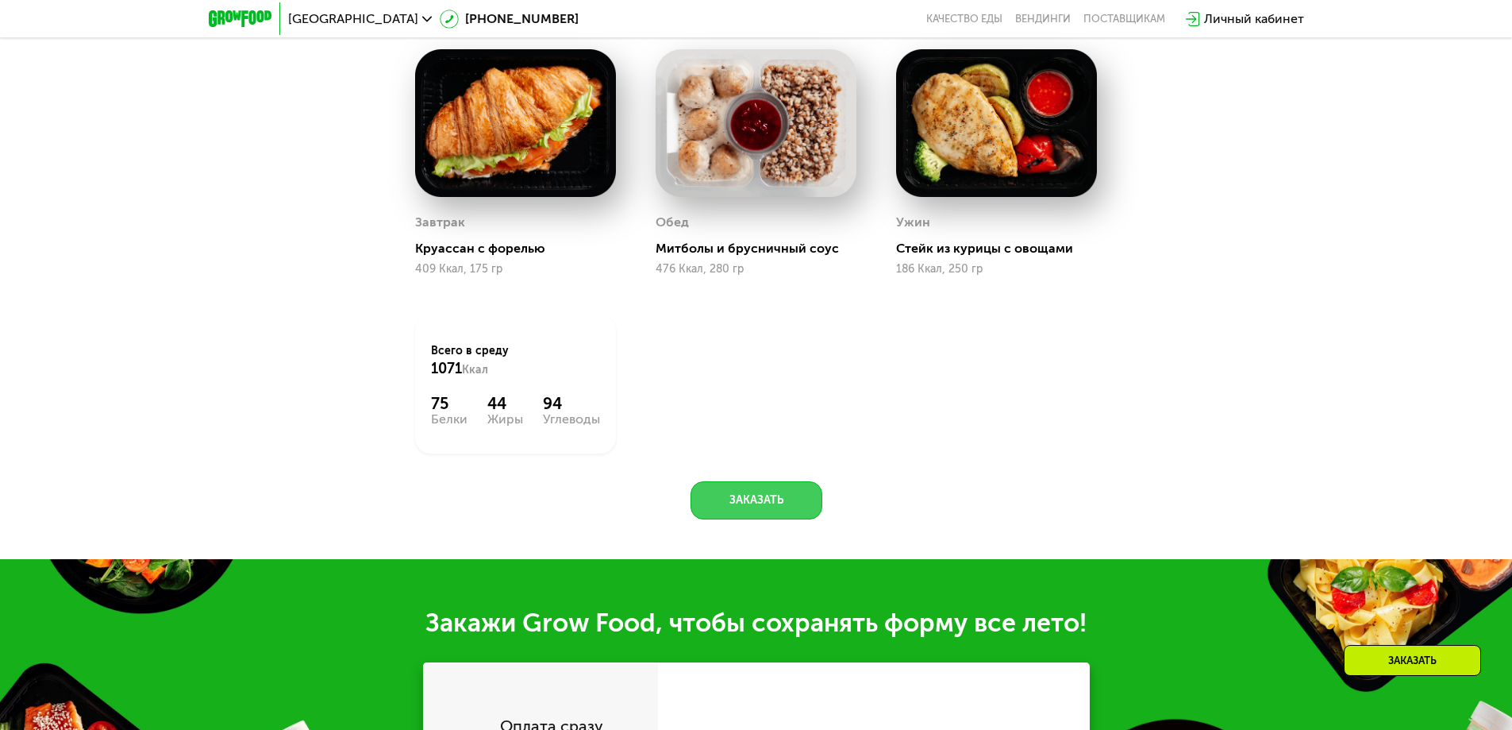
click at [739, 506] on button "Заказать" at bounding box center [757, 500] width 132 height 38
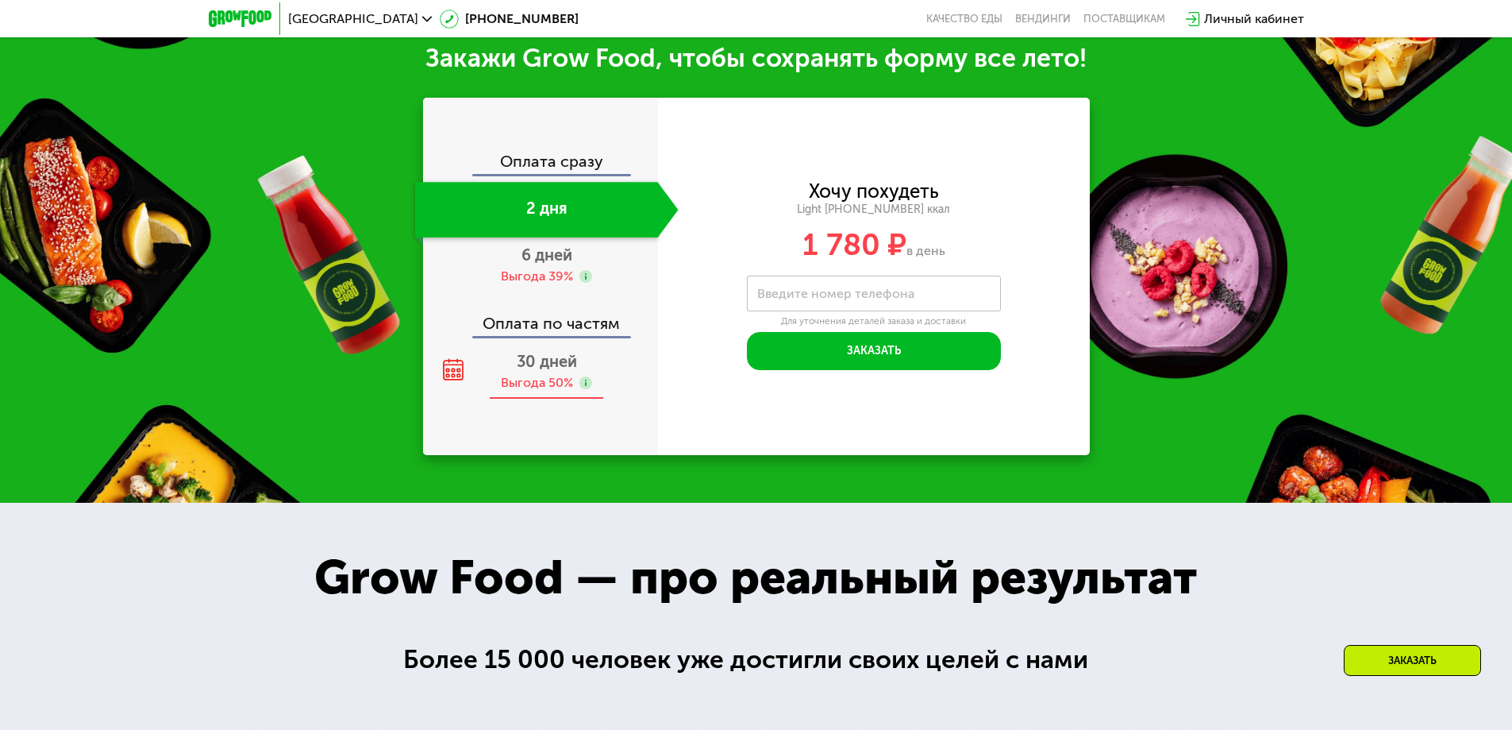
click at [560, 371] on span "30 дней" at bounding box center [547, 361] width 60 height 19
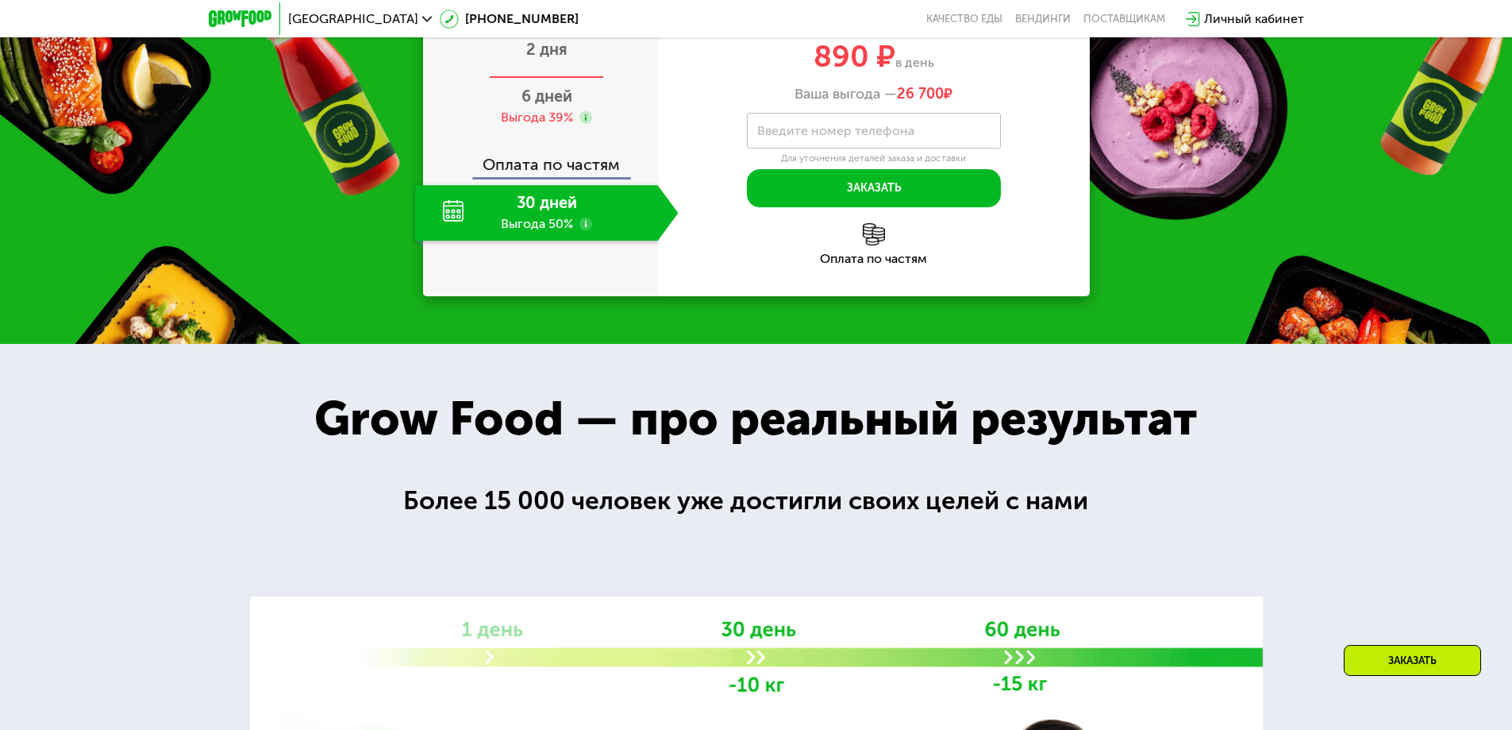
scroll to position [1572, 0]
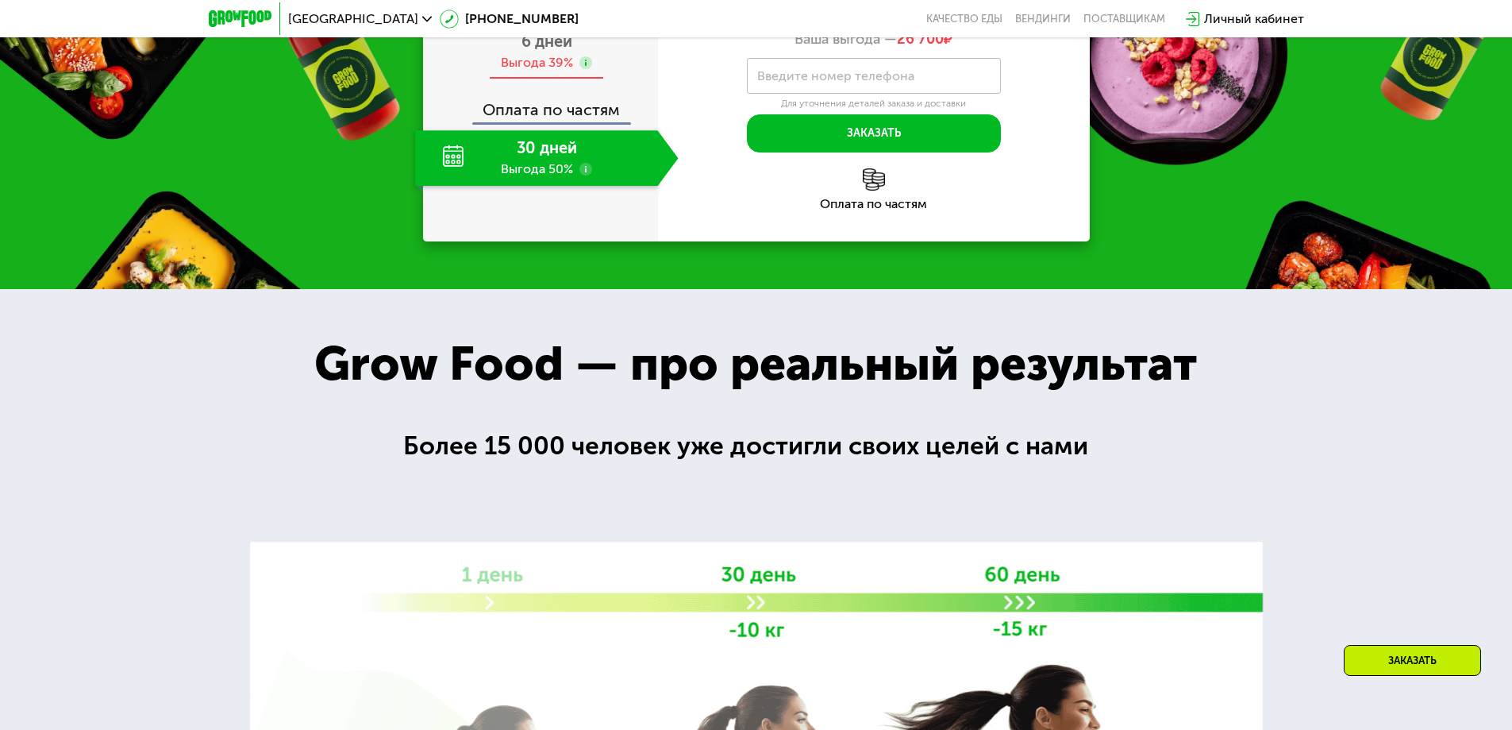
scroll to position [1572, 0]
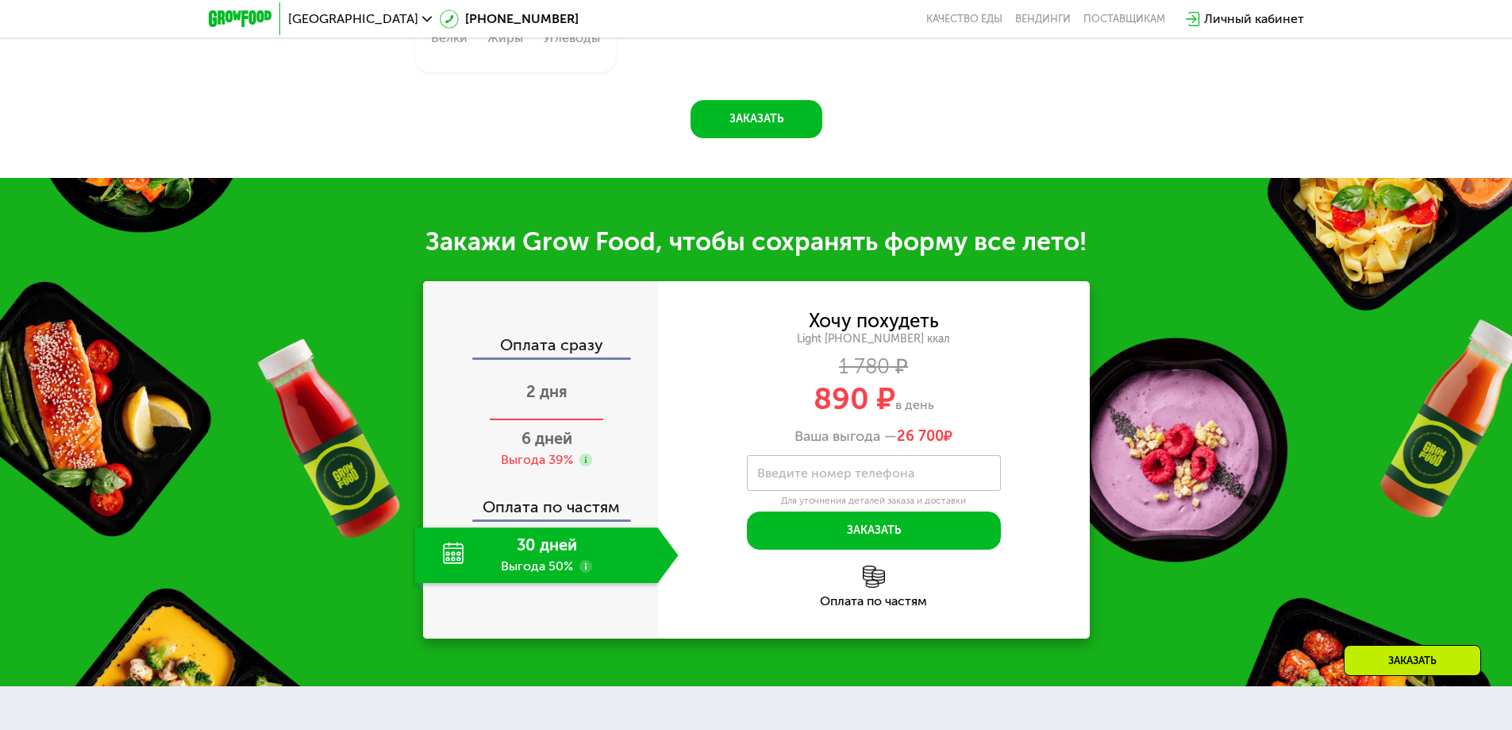
click at [530, 396] on span "2 дня" at bounding box center [546, 391] width 41 height 19
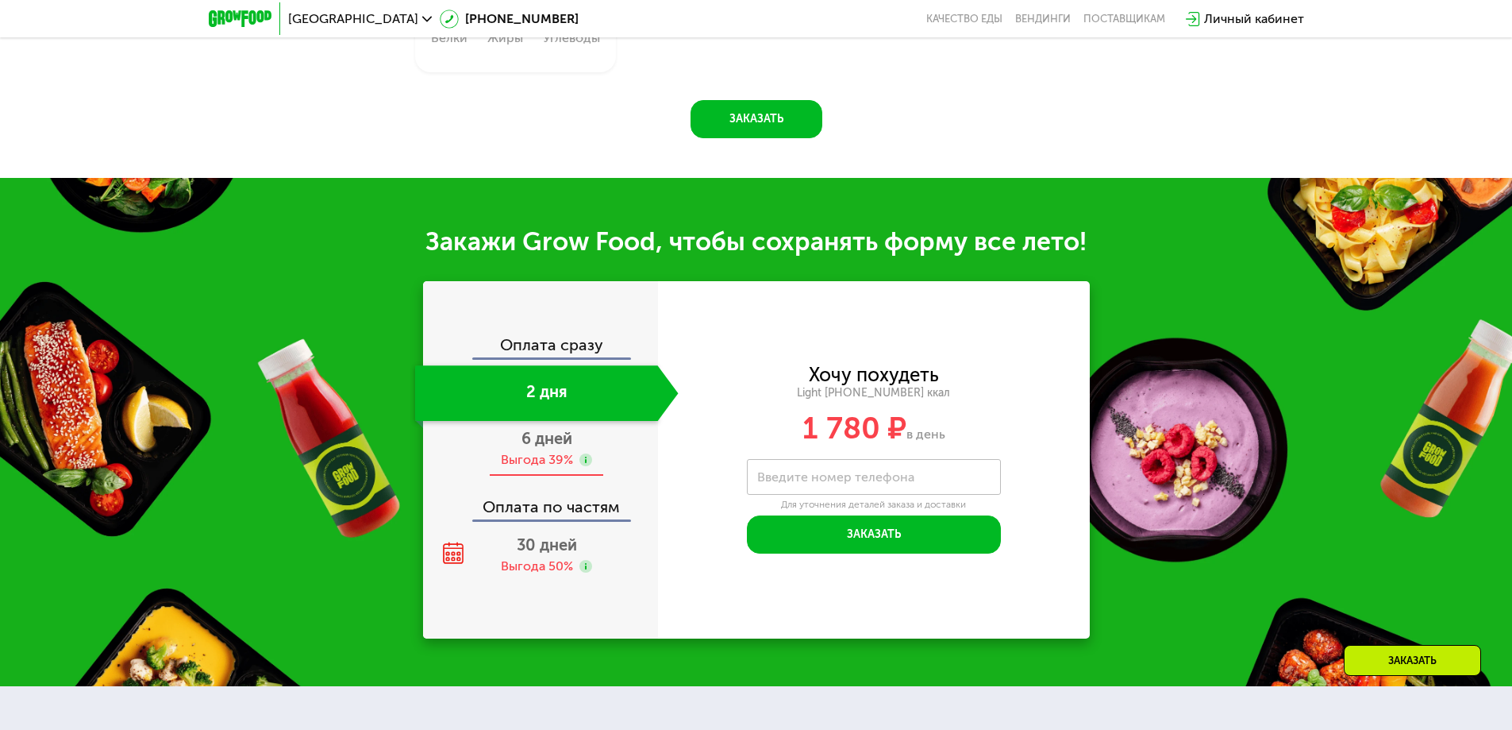
click at [554, 447] on span "6 дней" at bounding box center [547, 438] width 51 height 19
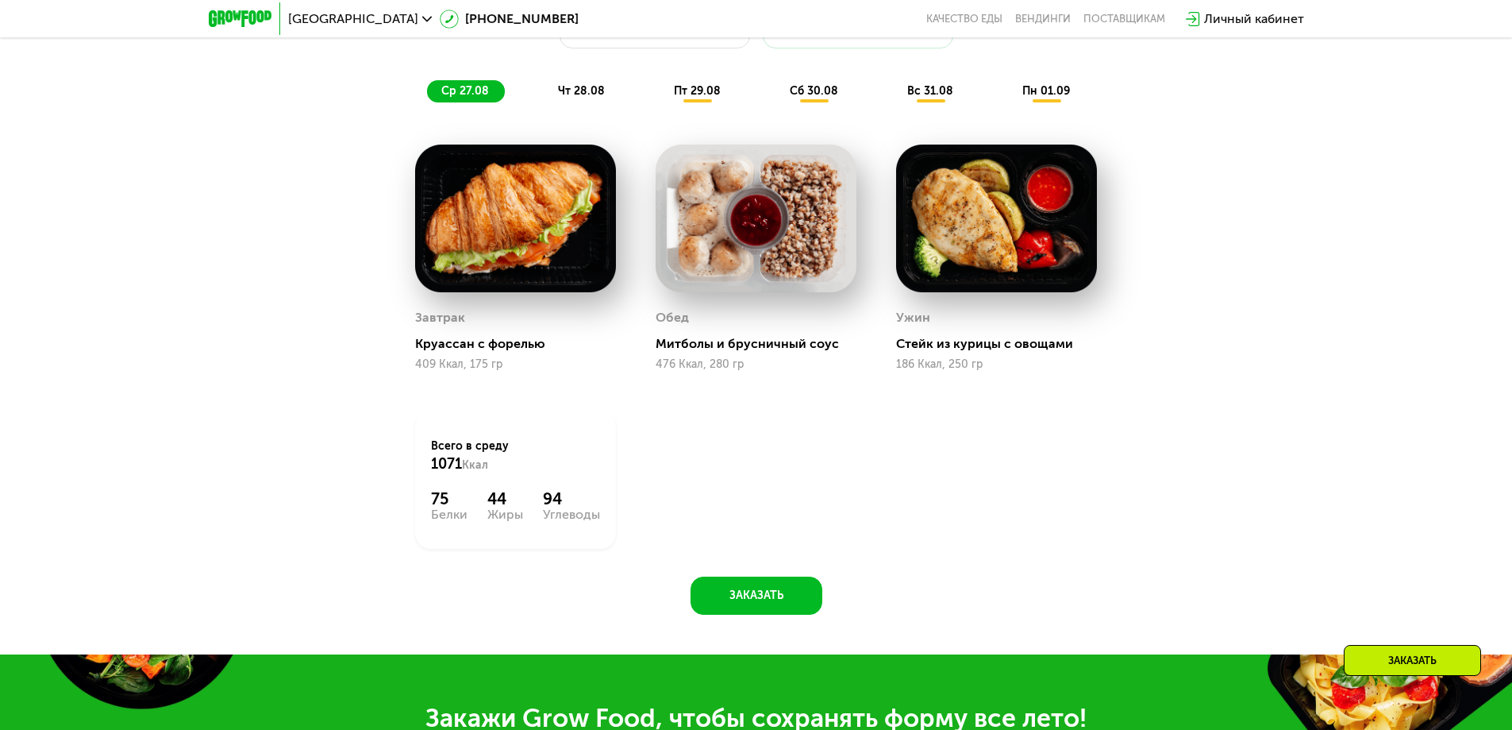
scroll to position [1016, 0]
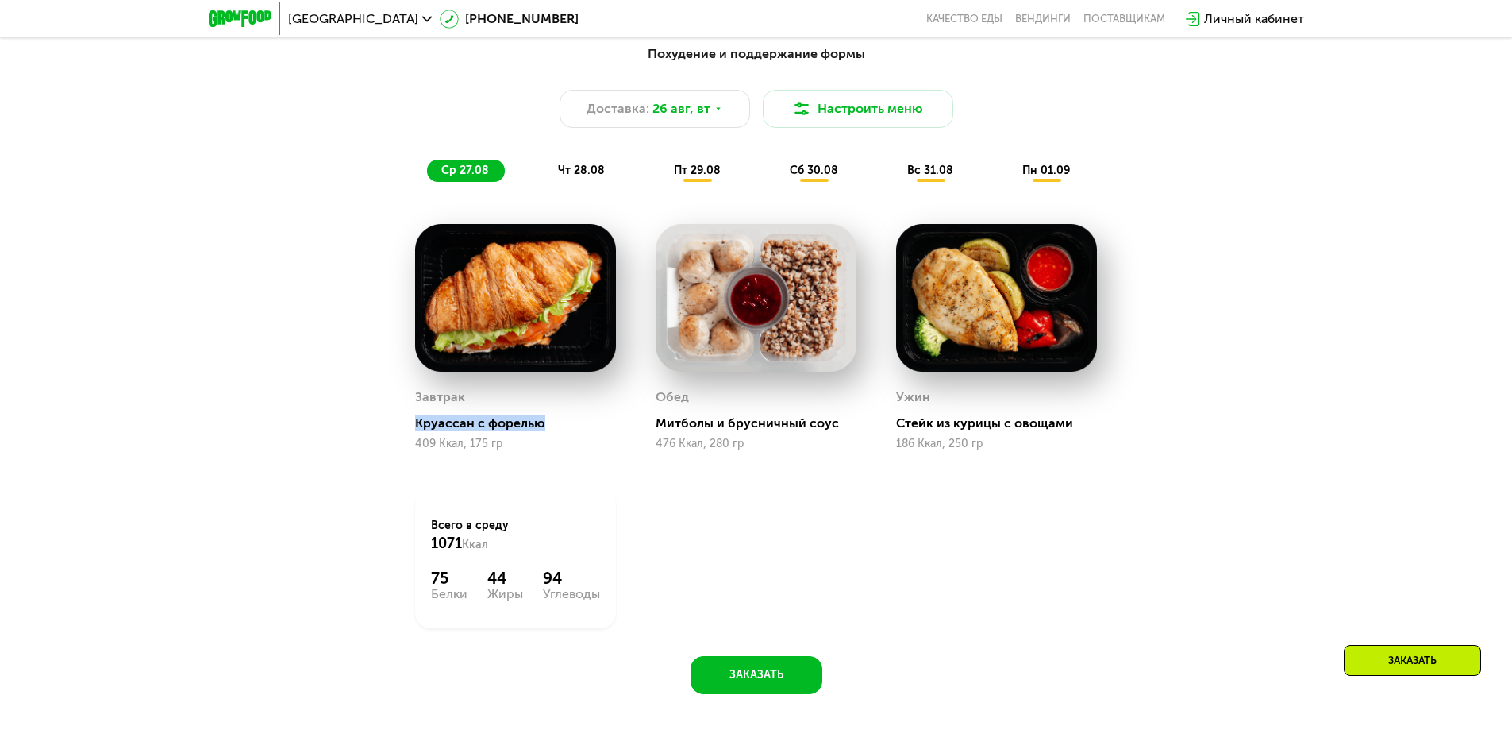
drag, startPoint x: 418, startPoint y: 433, endPoint x: 545, endPoint y: 432, distance: 127.8
click at [545, 431] on div "Круассан с форелью" at bounding box center [522, 423] width 214 height 16
drag, startPoint x: 660, startPoint y: 428, endPoint x: 764, endPoint y: 434, distance: 103.4
click at [764, 431] on div "Митболы и брусничный соус" at bounding box center [763, 423] width 214 height 16
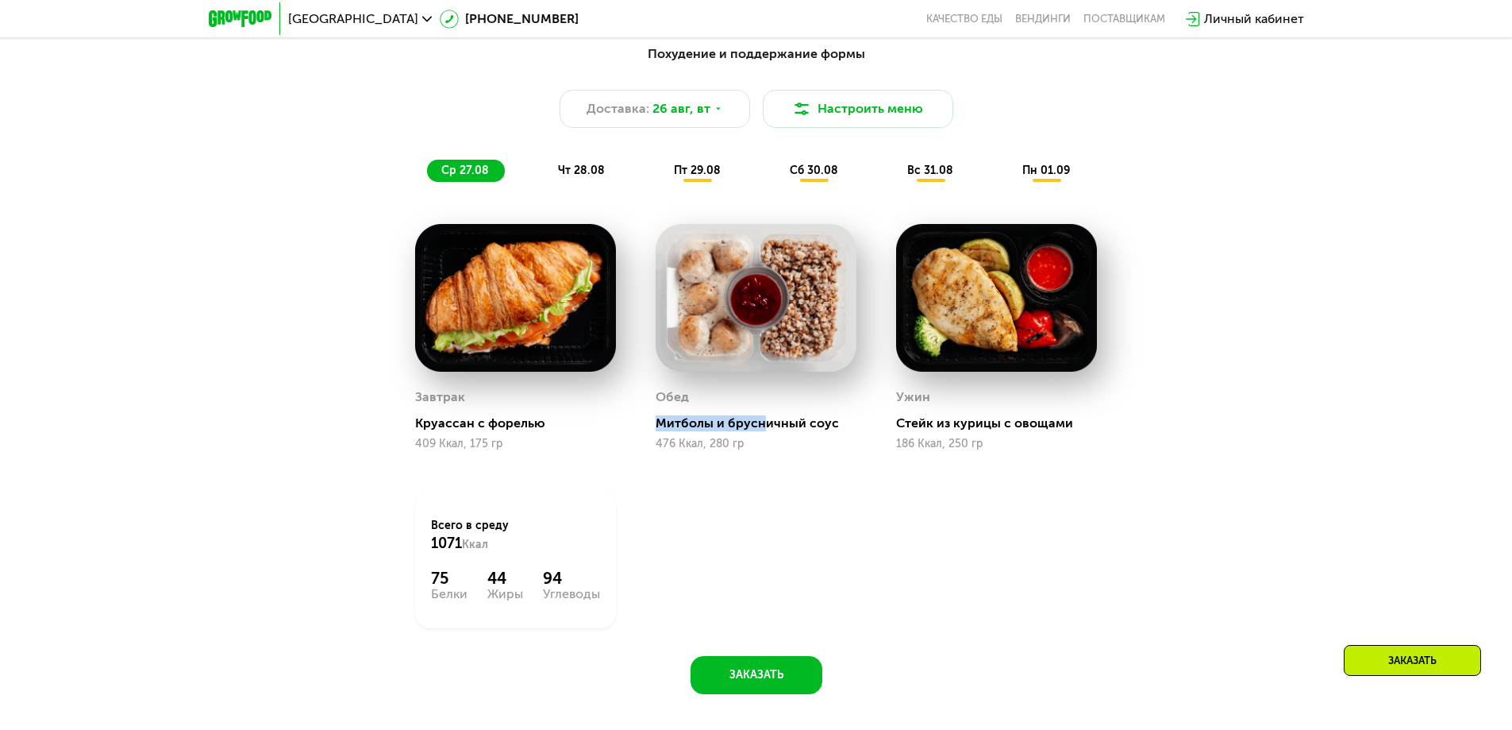
click at [764, 431] on div "Митболы и брусничный соус" at bounding box center [763, 423] width 214 height 16
click at [595, 177] on span "чт 28.08" at bounding box center [581, 170] width 47 height 13
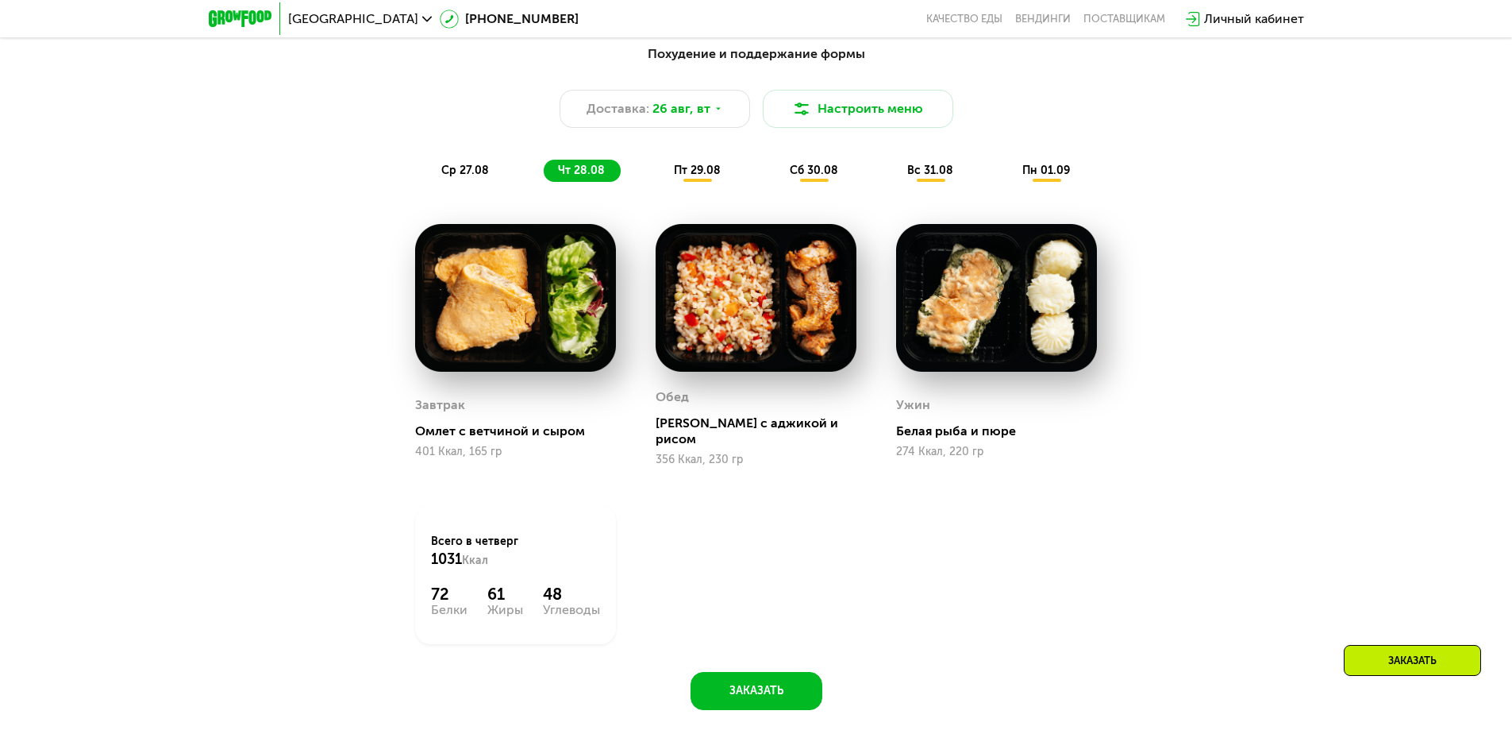
click at [776, 182] on div "пт 29.08" at bounding box center [815, 171] width 79 height 22
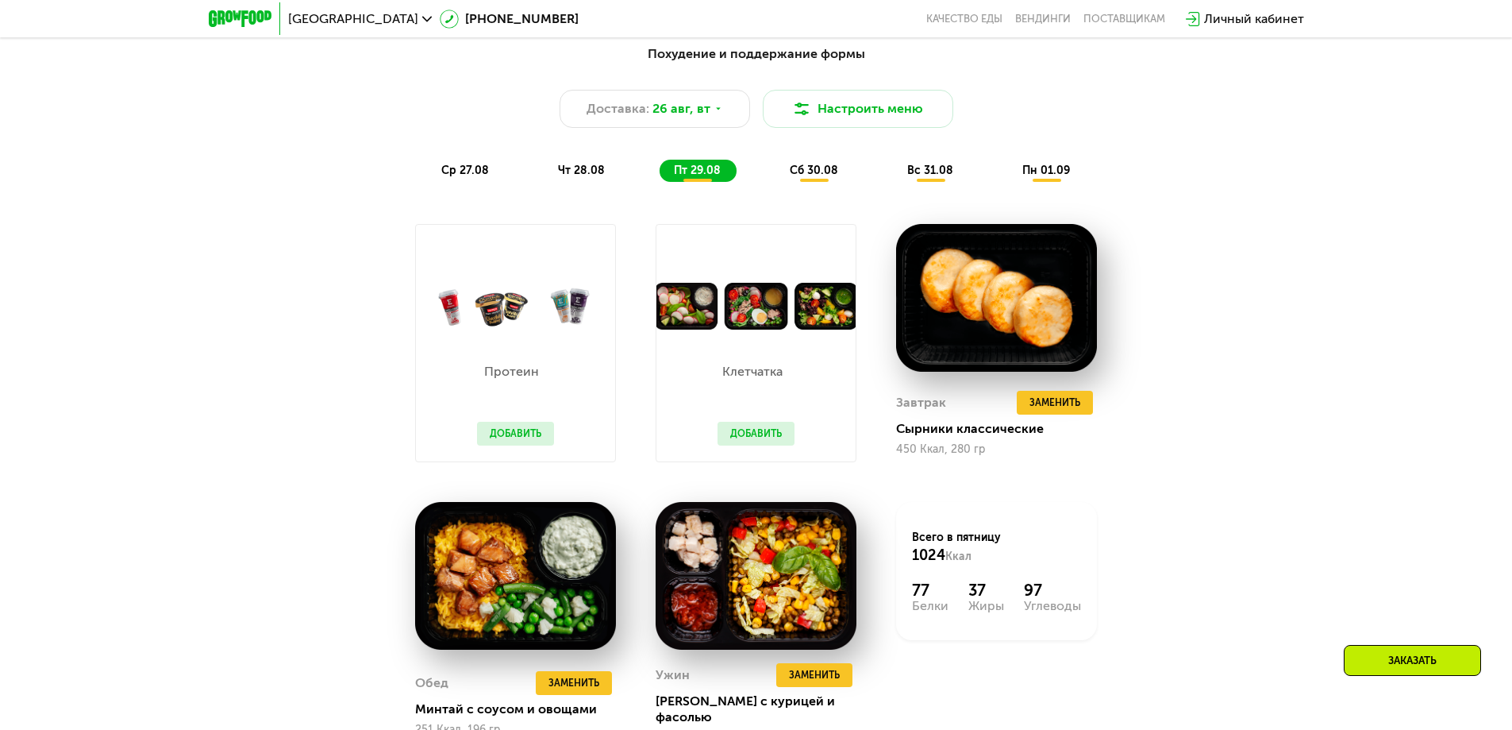
click at [813, 177] on span "сб 30.08" at bounding box center [814, 170] width 48 height 13
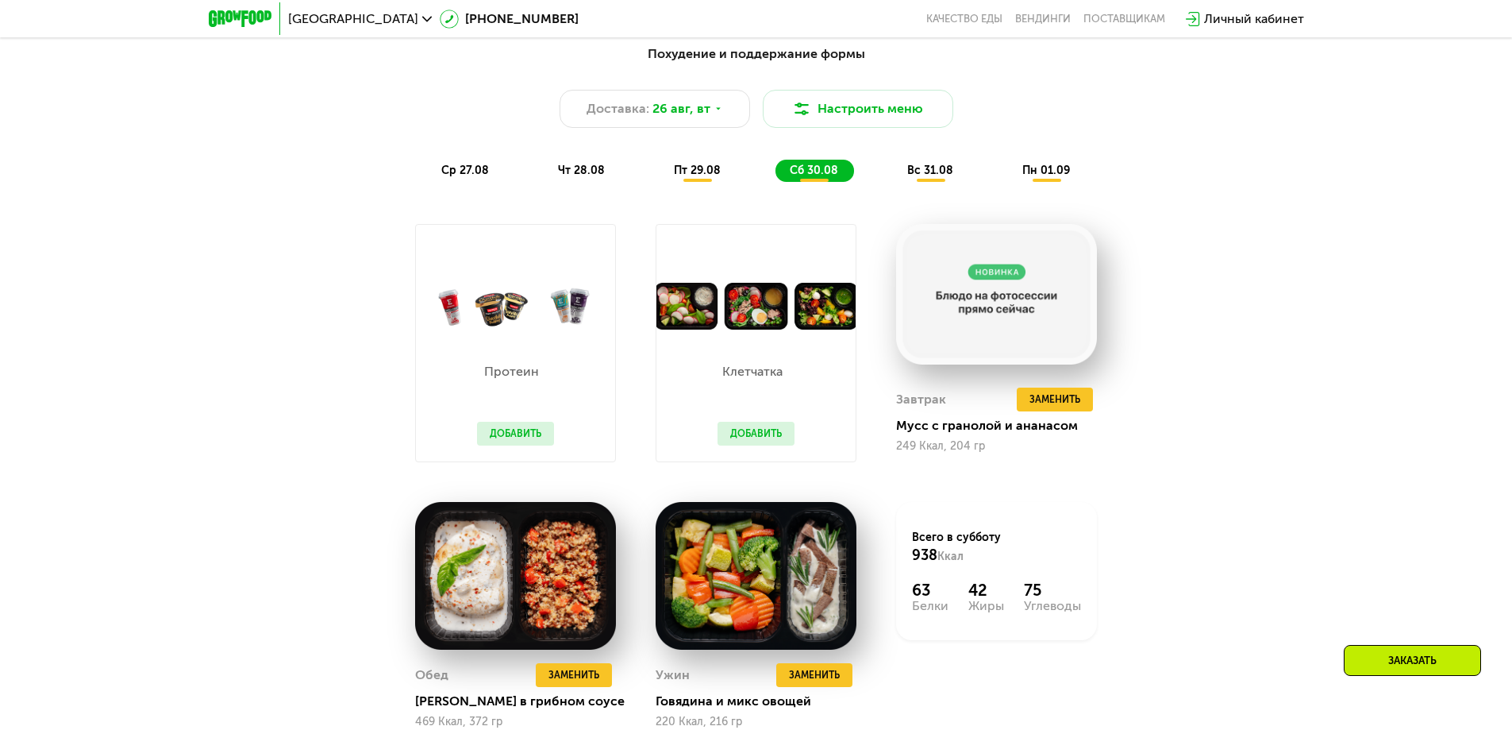
click at [927, 173] on span "вс 31.08" at bounding box center [930, 170] width 46 height 13
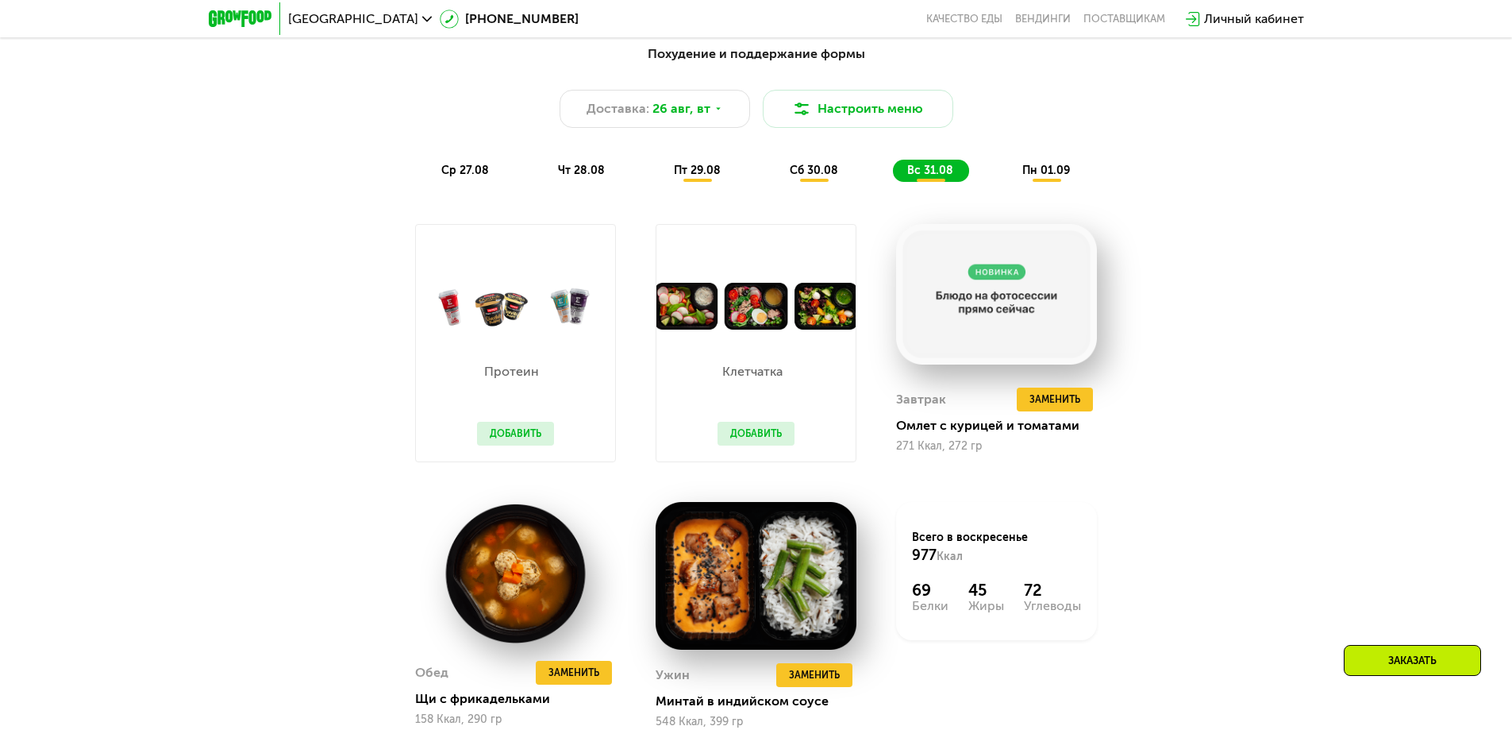
click at [1041, 173] on span "пн 01.09" at bounding box center [1047, 170] width 48 height 13
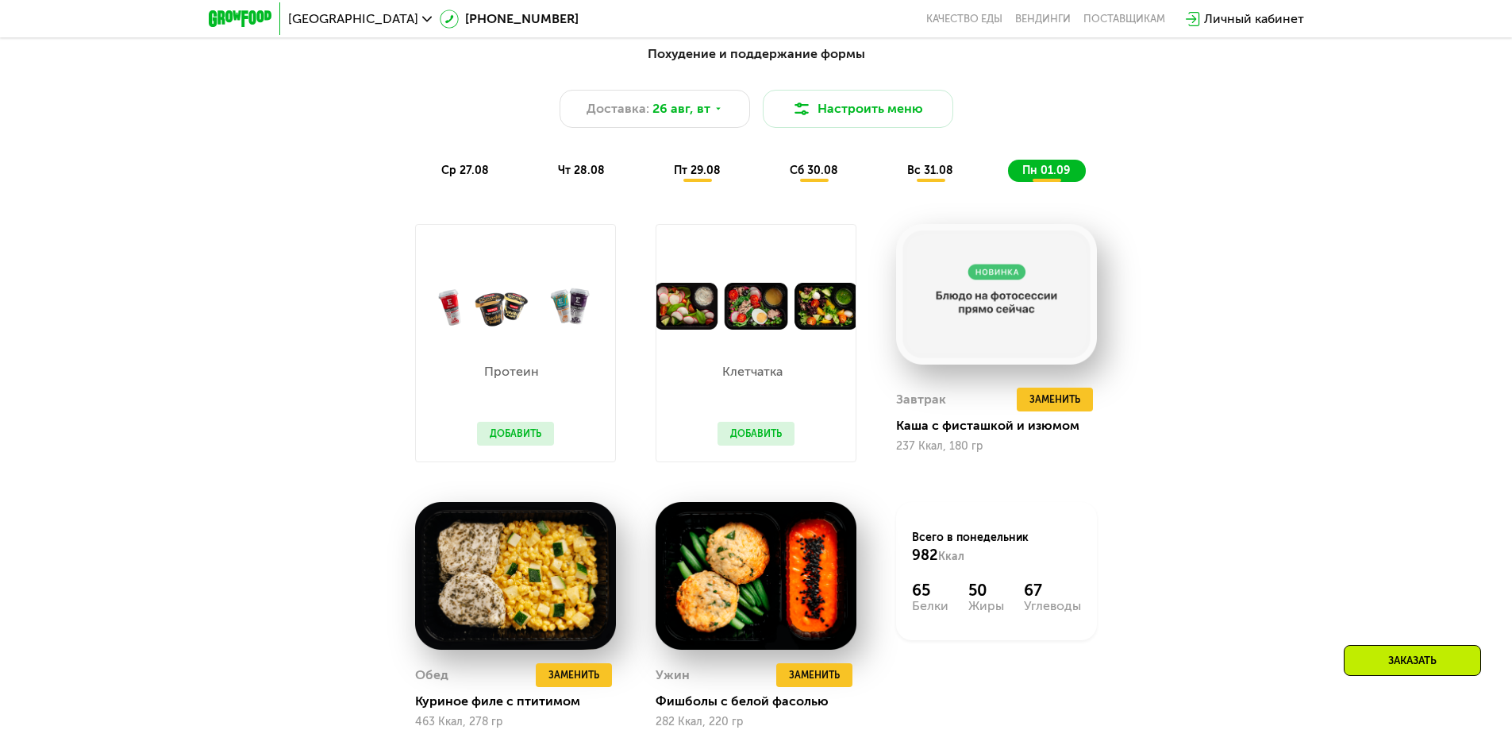
click at [684, 155] on div "Похудение и поддержание формы Доставка: 26 авг, вт Настроить меню ср 27.08 чт 2…" at bounding box center [757, 112] width 940 height 137
